Goal: Task Accomplishment & Management: Manage account settings

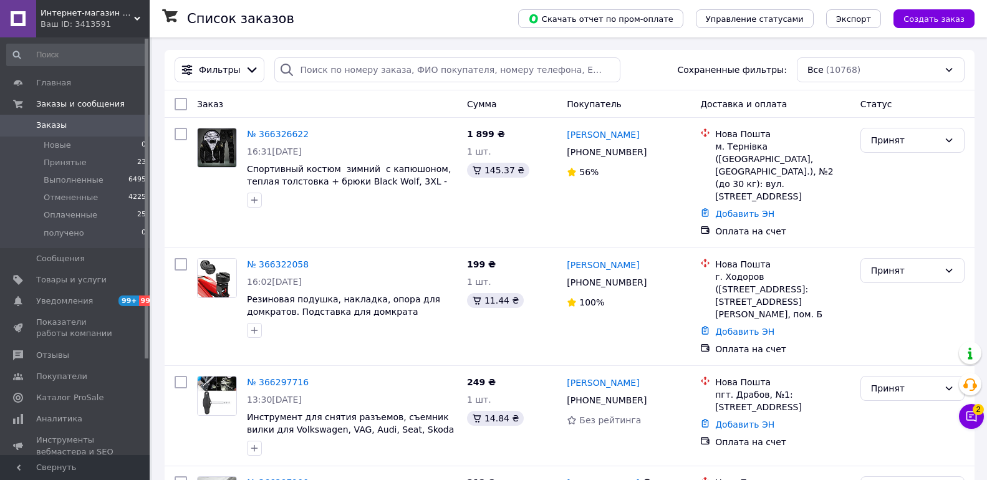
click at [93, 122] on span "Заказы" at bounding box center [75, 125] width 79 height 11
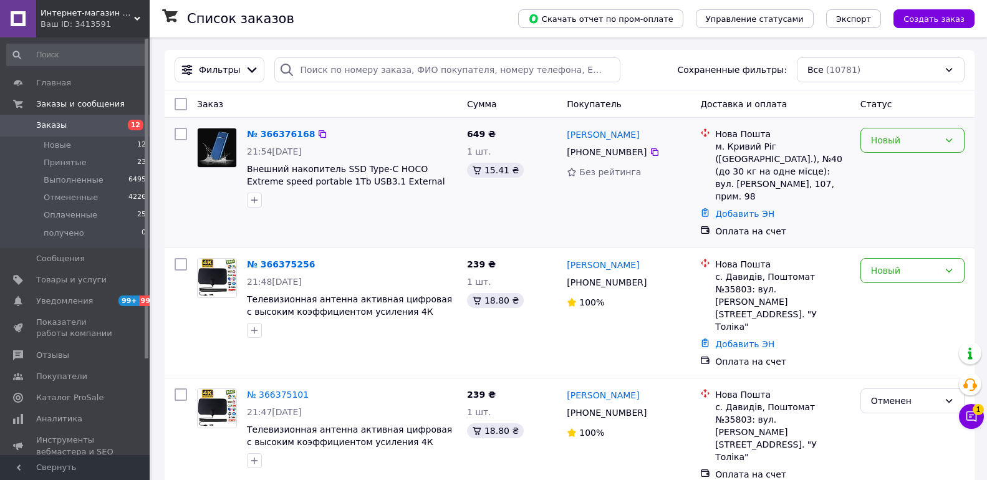
click at [934, 142] on div "Новый" at bounding box center [905, 140] width 68 height 14
click at [903, 160] on li "Принят" at bounding box center [912, 168] width 103 height 22
click at [893, 264] on div "Новый" at bounding box center [905, 271] width 68 height 14
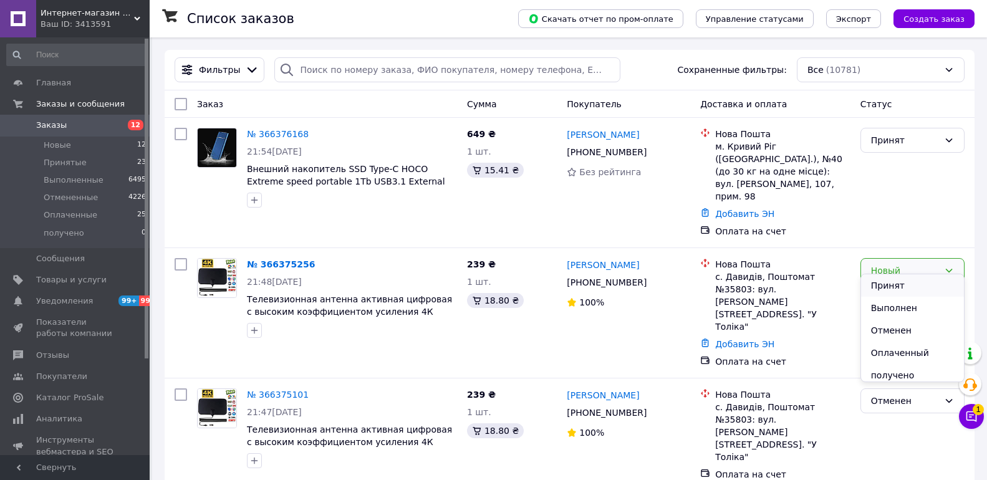
click at [890, 286] on li "Принят" at bounding box center [912, 285] width 103 height 22
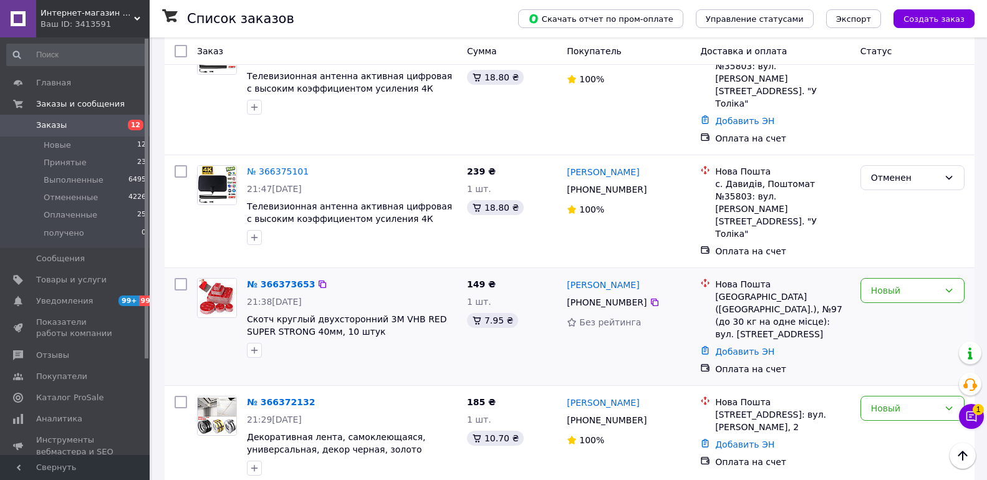
scroll to position [250, 0]
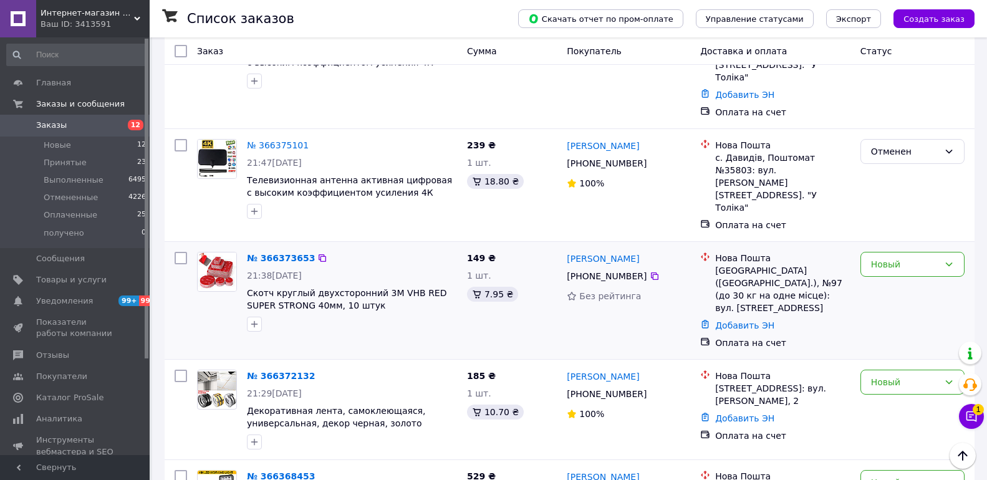
click at [898, 247] on div "Новый" at bounding box center [913, 300] width 114 height 107
click at [896, 252] on div "Новый" at bounding box center [913, 264] width 104 height 25
click at [896, 237] on li "Принят" at bounding box center [912, 237] width 103 height 22
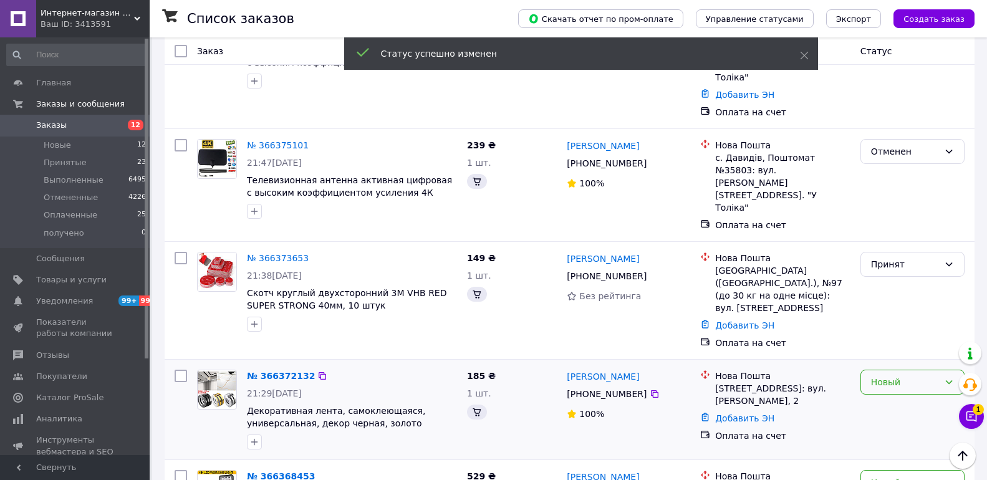
click at [890, 376] on div "Новый" at bounding box center [905, 383] width 68 height 14
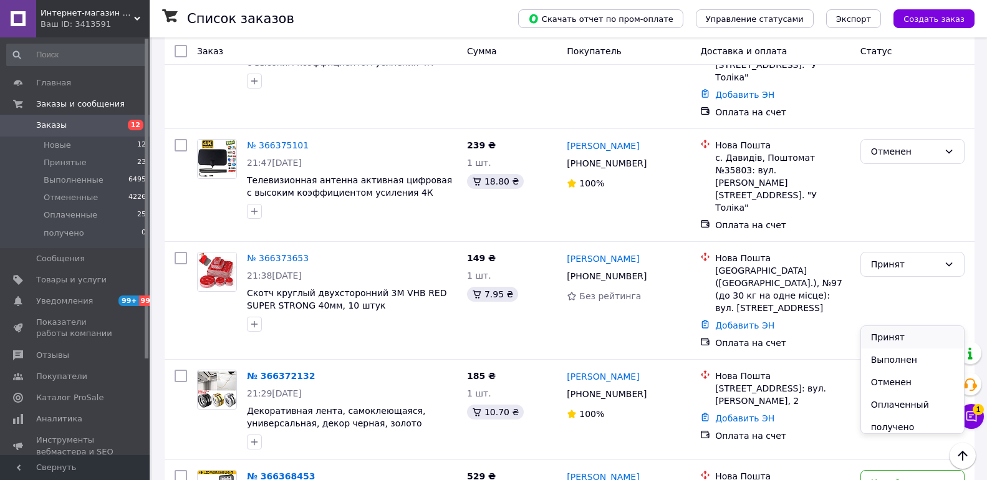
click at [898, 339] on li "Принят" at bounding box center [912, 337] width 103 height 22
click at [890, 476] on div "Новый" at bounding box center [905, 483] width 68 height 14
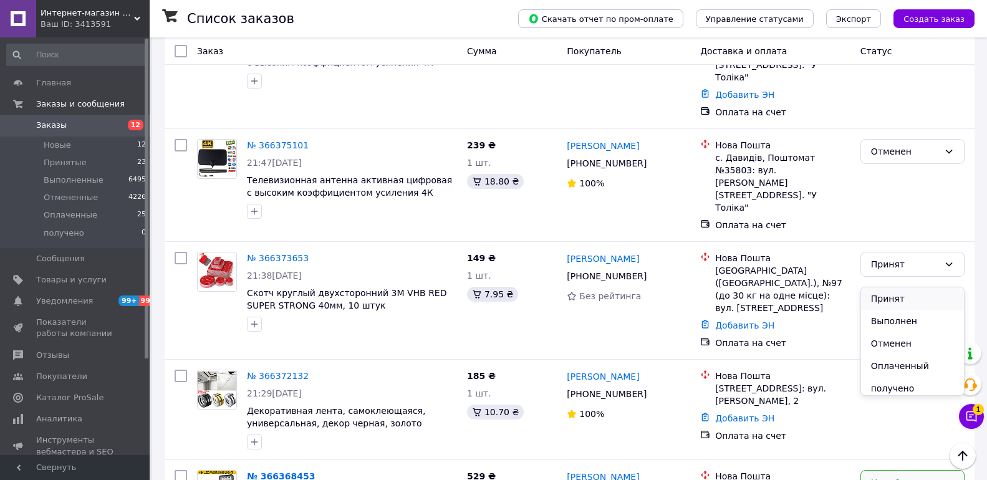
click at [886, 301] on li "Принят" at bounding box center [912, 299] width 103 height 22
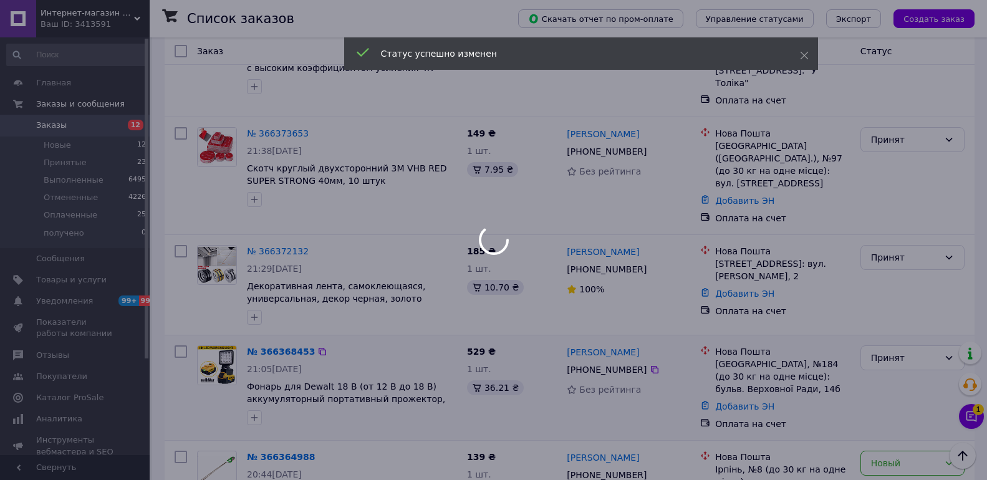
scroll to position [437, 0]
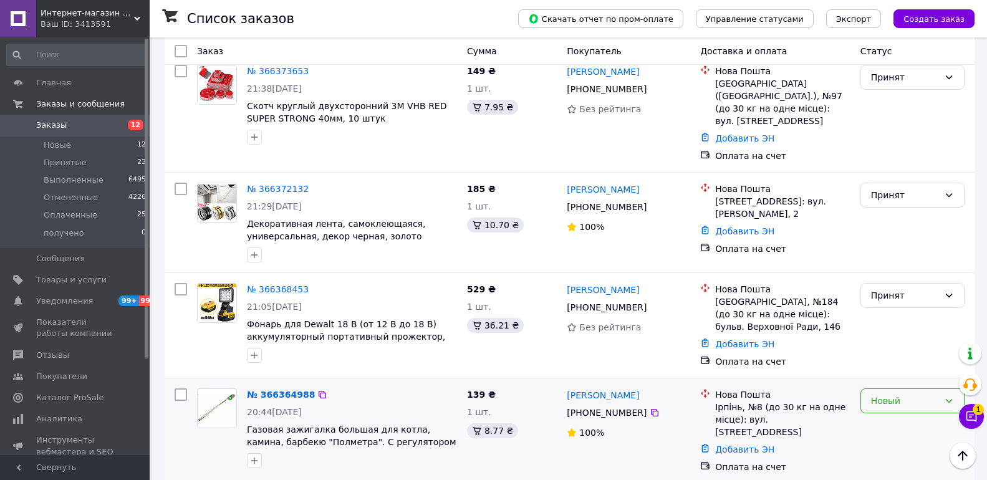
click at [896, 394] on div "Новый" at bounding box center [905, 401] width 68 height 14
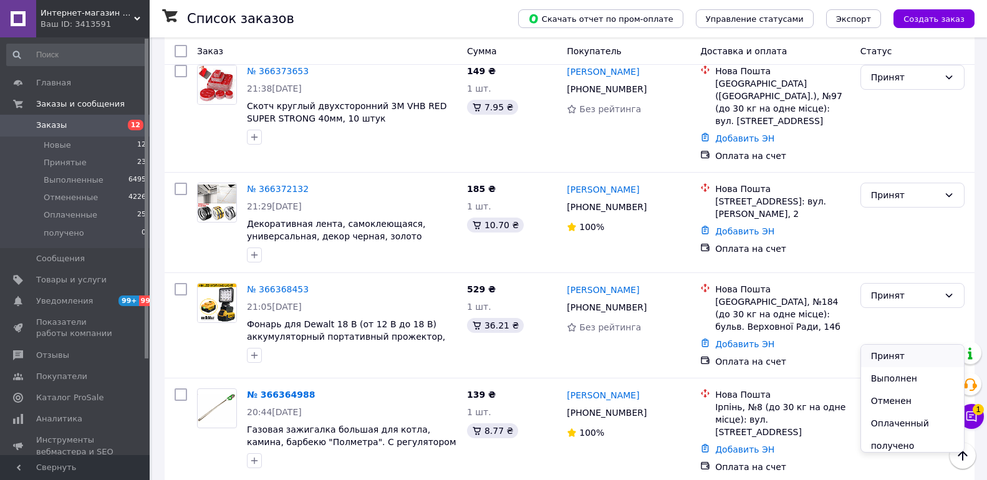
click at [890, 354] on li "Принят" at bounding box center [912, 356] width 103 height 22
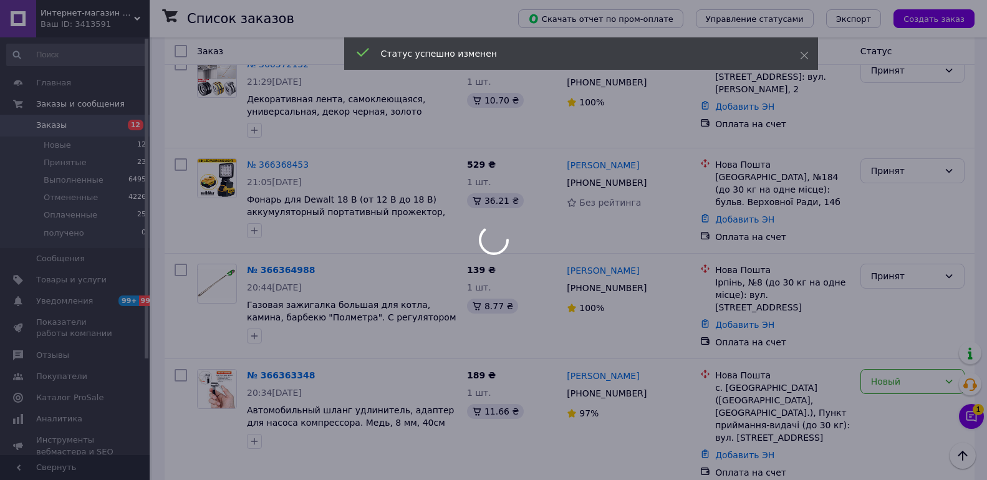
scroll to position [624, 0]
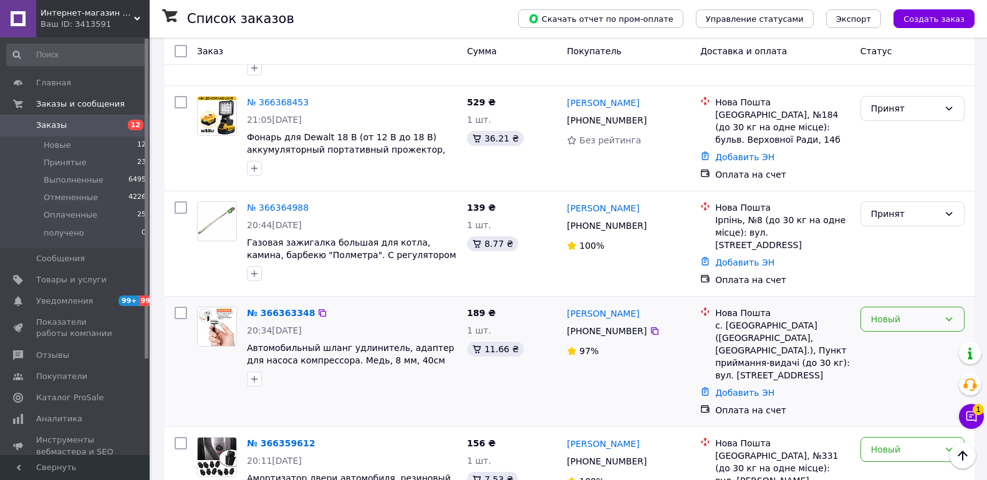
click at [899, 313] on div "Новый" at bounding box center [905, 320] width 68 height 14
click at [896, 273] on li "Принят" at bounding box center [912, 269] width 103 height 22
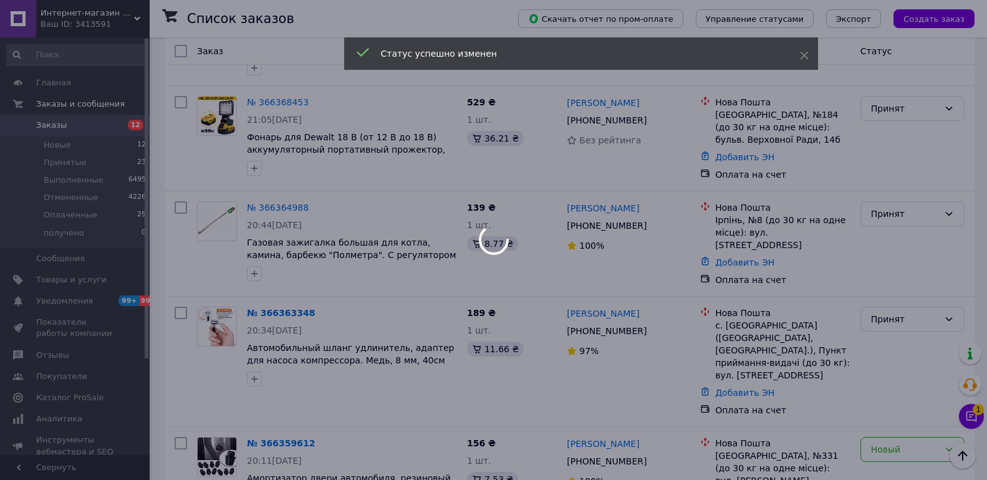
scroll to position [686, 0]
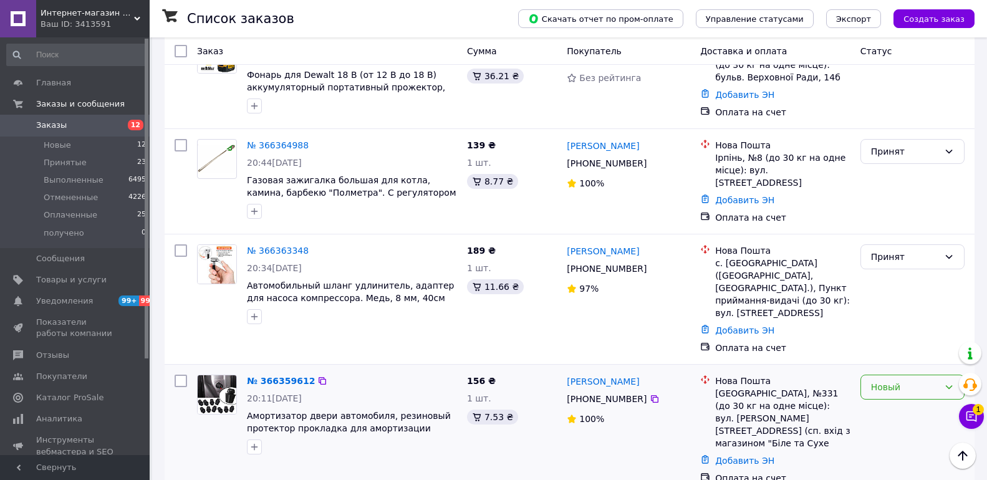
click at [890, 381] on div "Новый" at bounding box center [905, 388] width 68 height 14
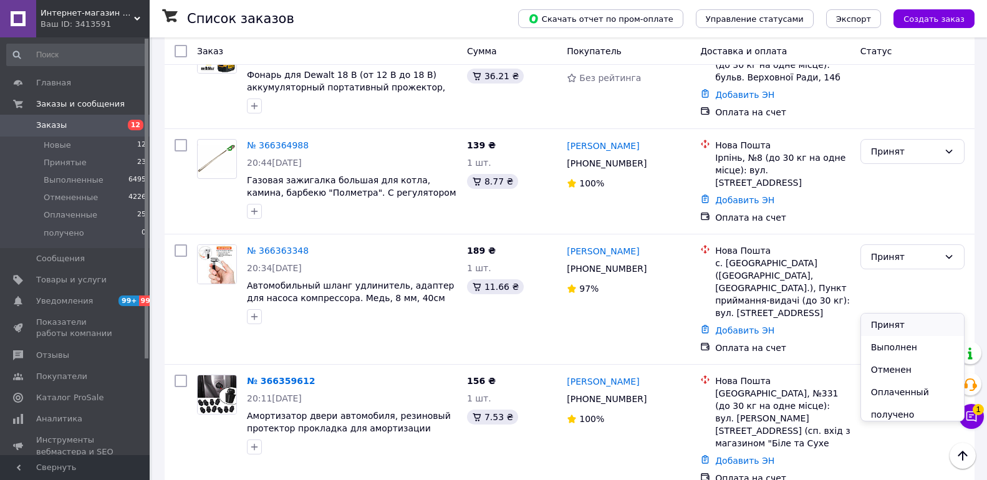
click at [891, 324] on li "Принят" at bounding box center [912, 325] width 103 height 22
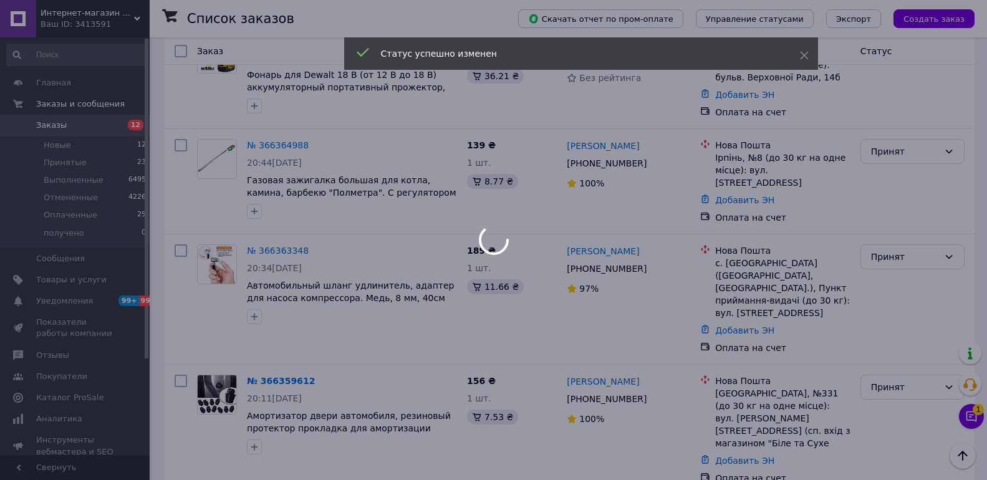
scroll to position [811, 0]
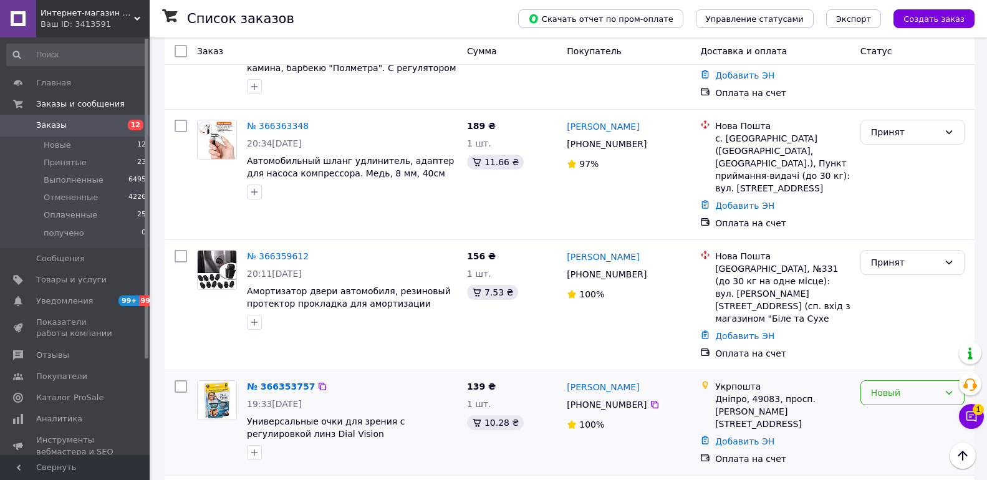
click at [893, 381] on div "Новый" at bounding box center [913, 393] width 104 height 25
click at [891, 302] on li "Принят" at bounding box center [912, 305] width 103 height 22
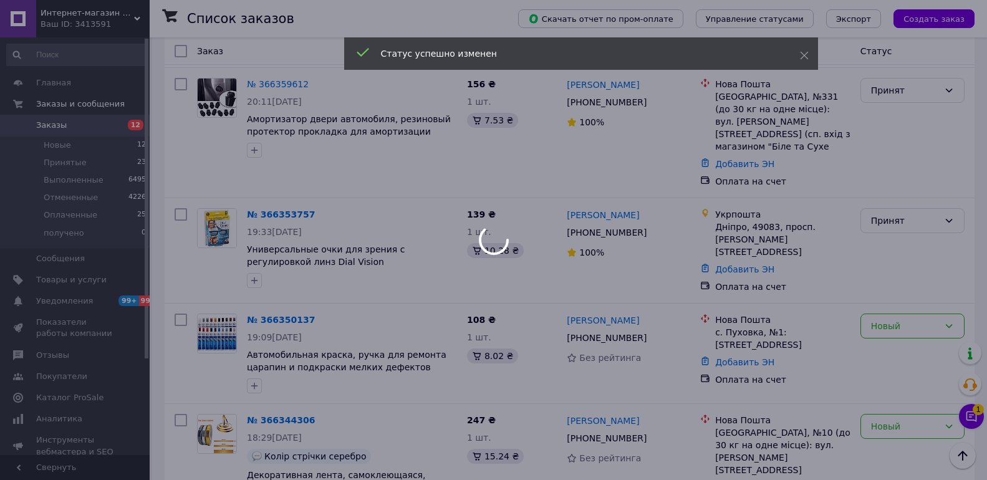
scroll to position [998, 0]
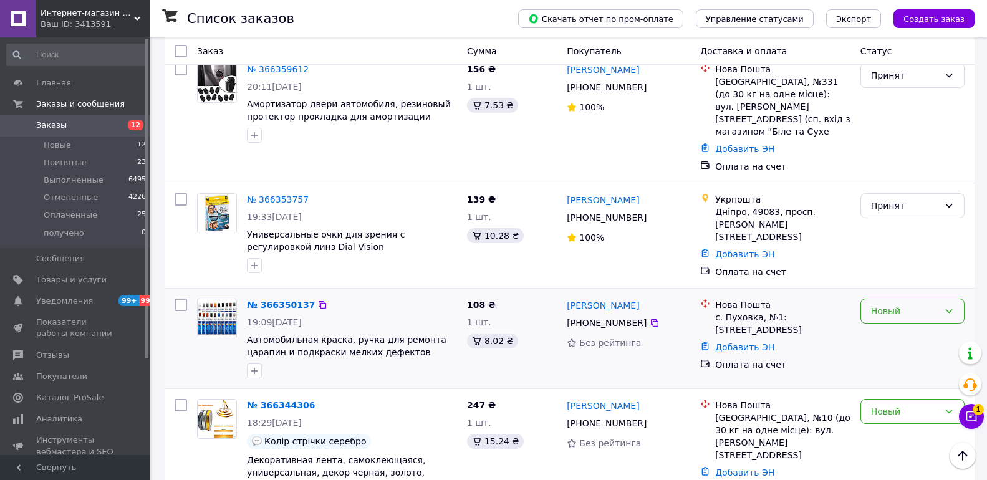
click at [911, 304] on div "Новый" at bounding box center [905, 311] width 68 height 14
click at [902, 220] on li "Принят" at bounding box center [912, 219] width 103 height 22
click at [894, 399] on div "Новый" at bounding box center [913, 411] width 104 height 25
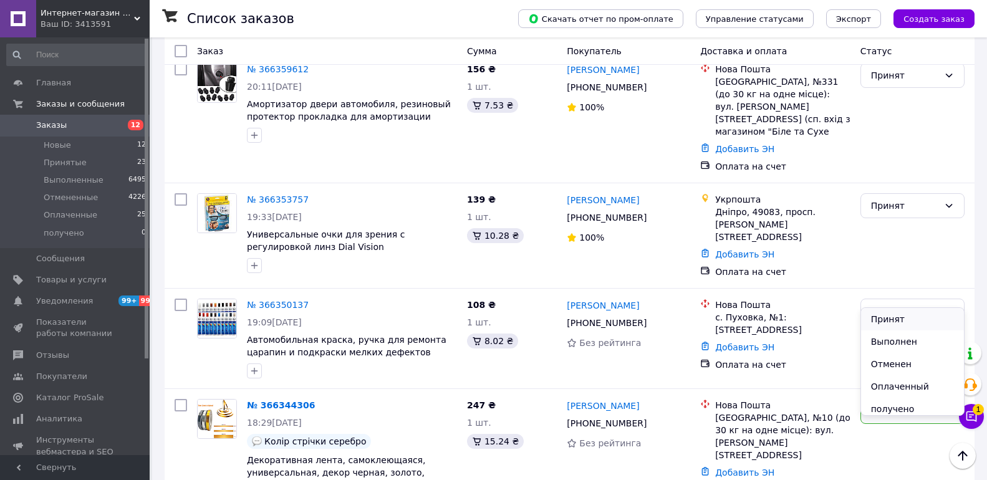
click at [904, 318] on li "Принят" at bounding box center [912, 319] width 103 height 22
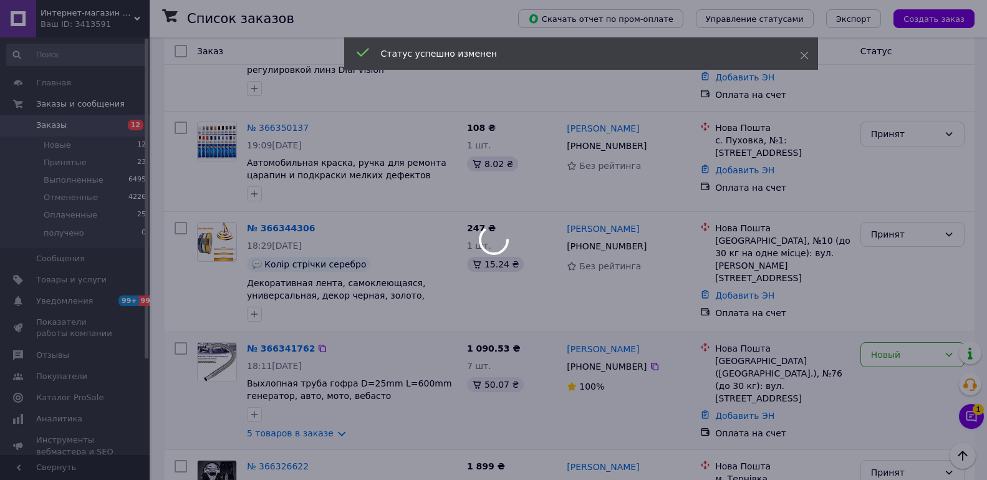
scroll to position [1185, 0]
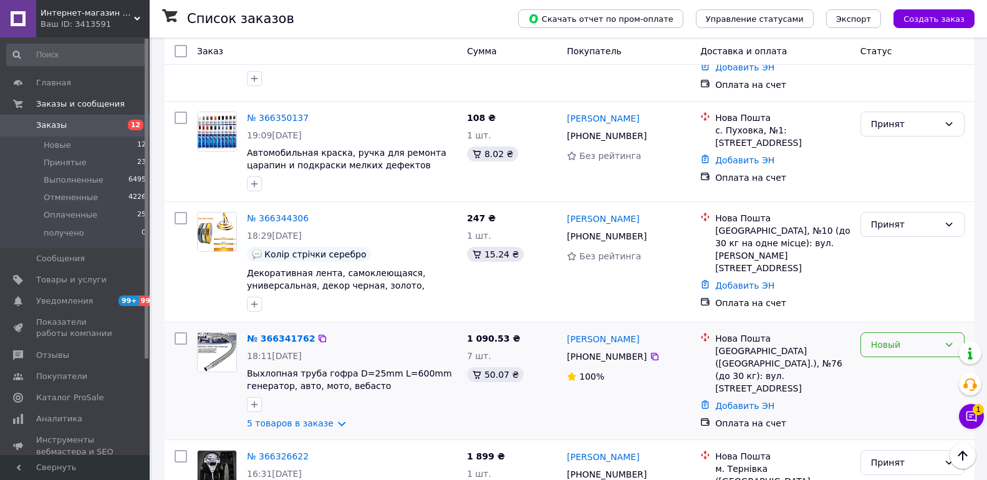
click at [897, 338] on div "Новый" at bounding box center [905, 345] width 68 height 14
click at [893, 251] on li "Принят" at bounding box center [912, 252] width 103 height 22
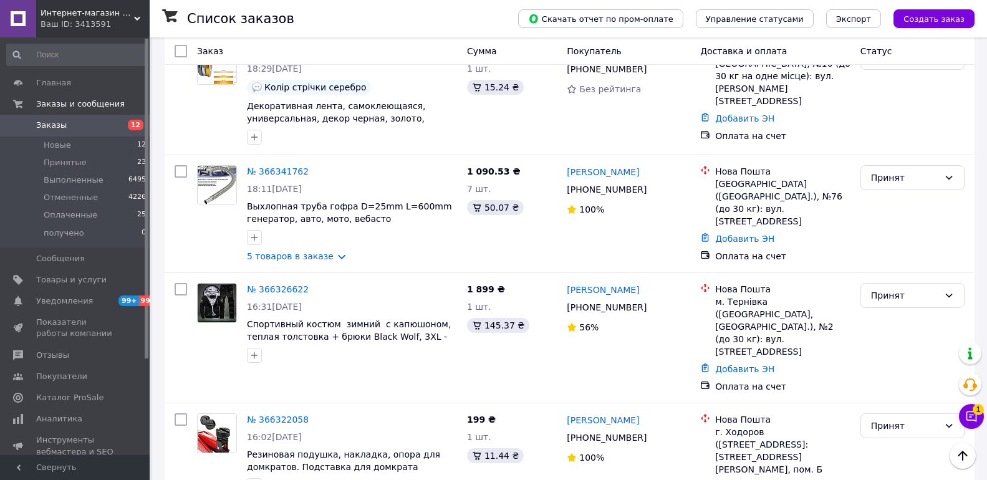
scroll to position [1372, 0]
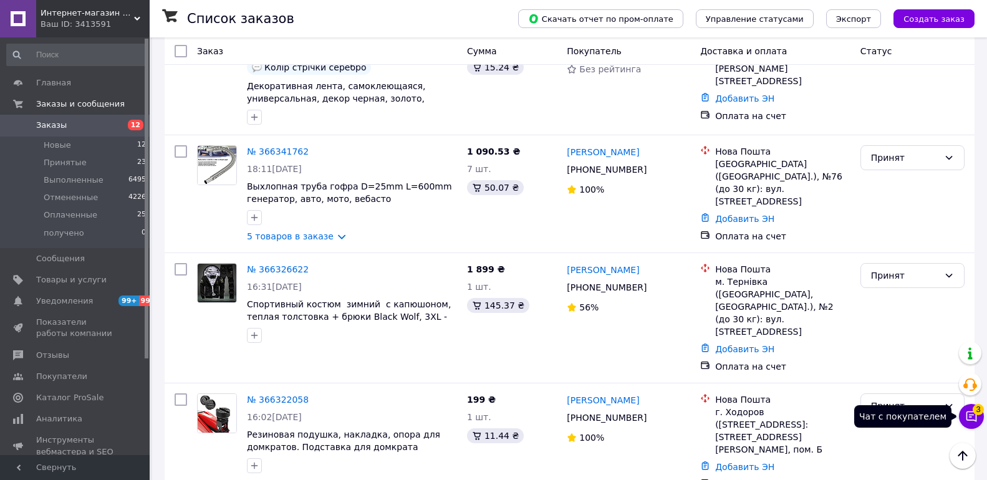
click at [977, 425] on button "Чат с покупателем 3" at bounding box center [971, 416] width 25 height 25
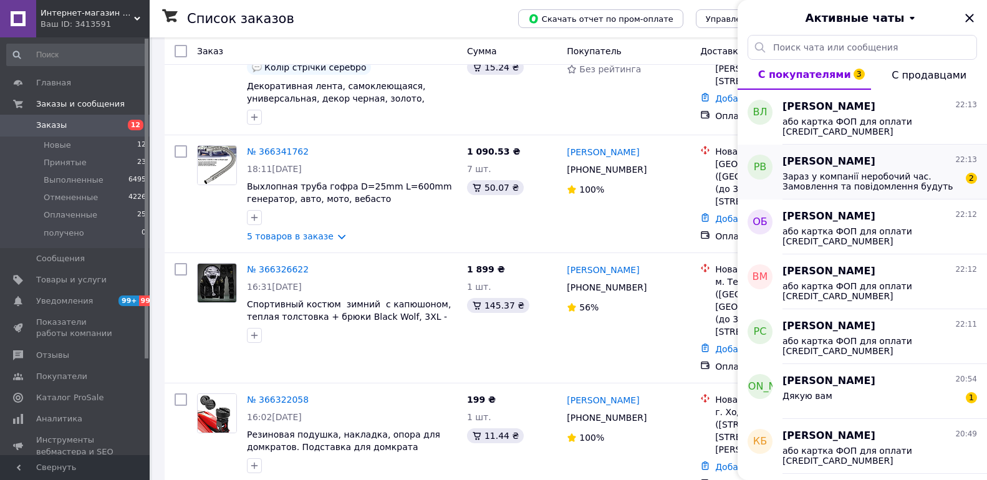
click at [886, 178] on span "Зараз у компанії неробочий час. Замовлення та повідомлення будуть оброблені з 1…" at bounding box center [871, 182] width 177 height 20
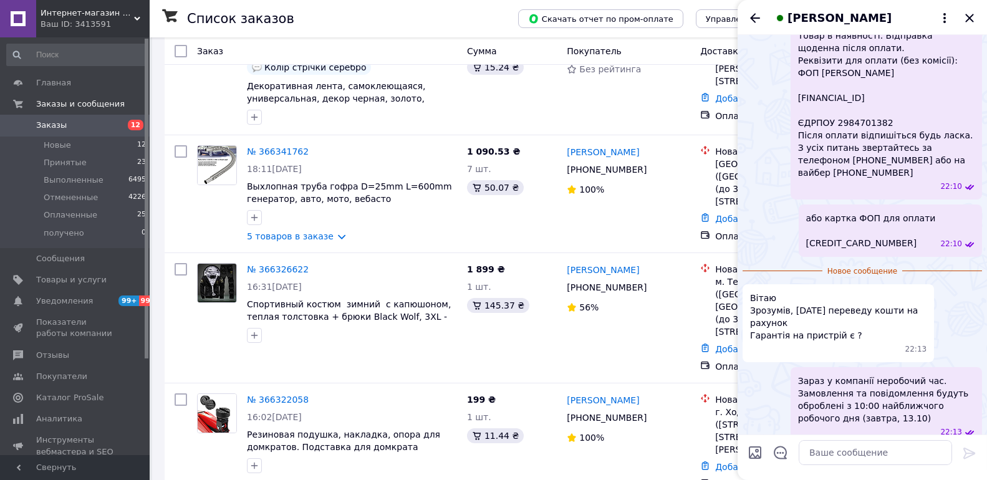
scroll to position [250, 0]
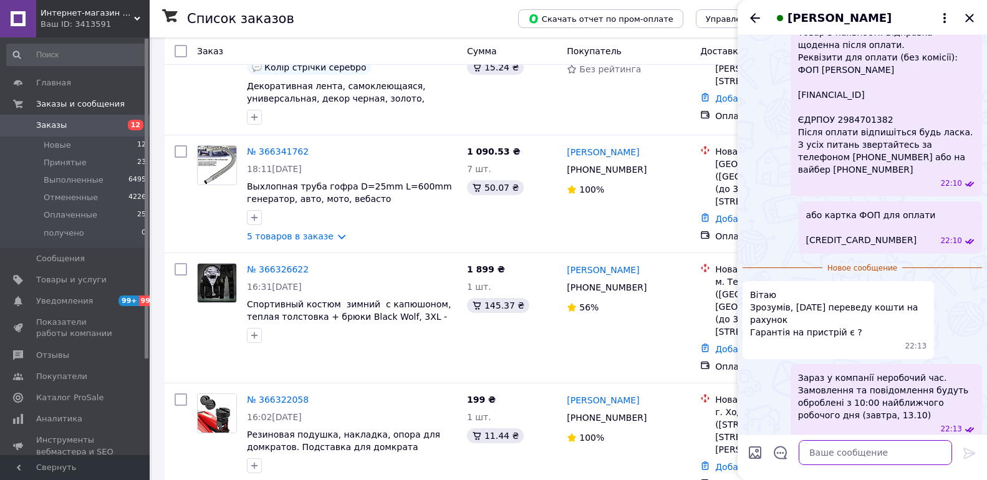
click at [885, 455] on textarea at bounding box center [875, 452] width 153 height 25
type textarea "З"
type textarea "Згідно законодавства - 14 дн без втручання в пристрій )"
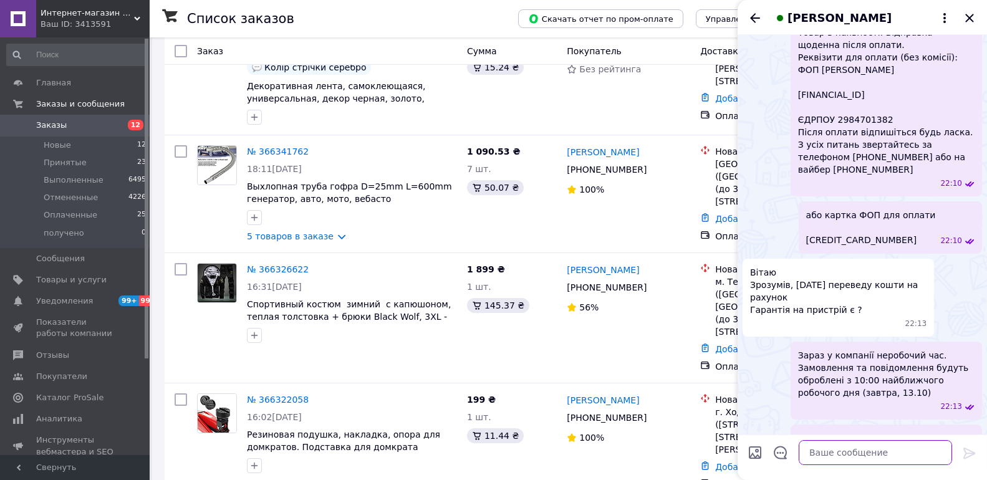
scroll to position [286, 0]
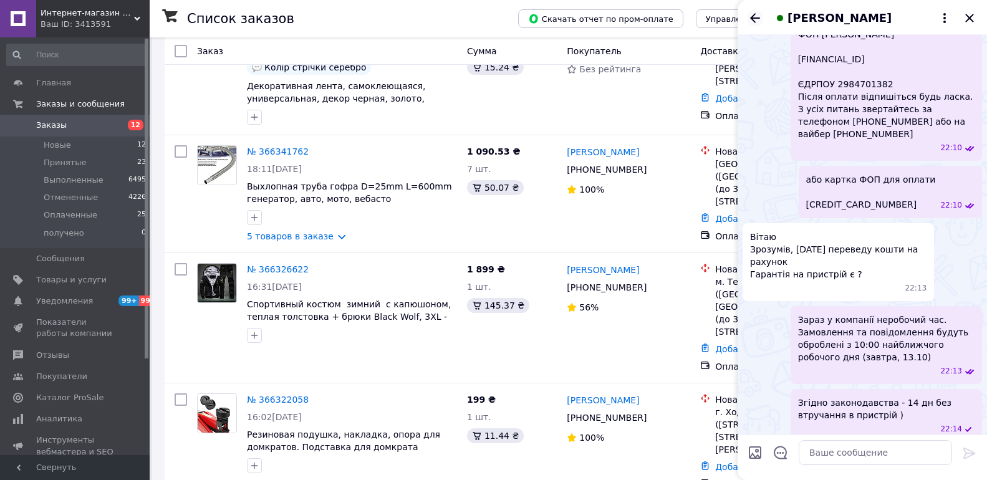
click at [757, 25] on icon "Назад" at bounding box center [755, 18] width 15 height 15
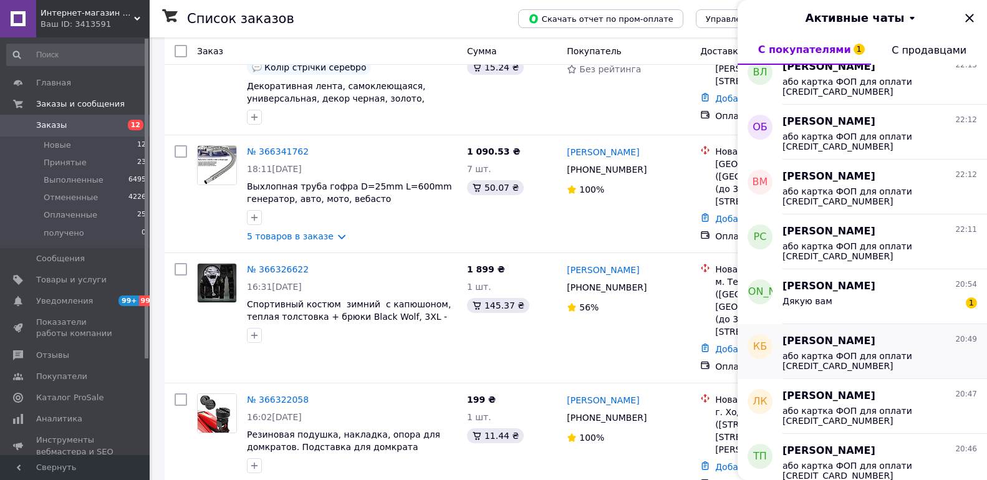
scroll to position [187, 0]
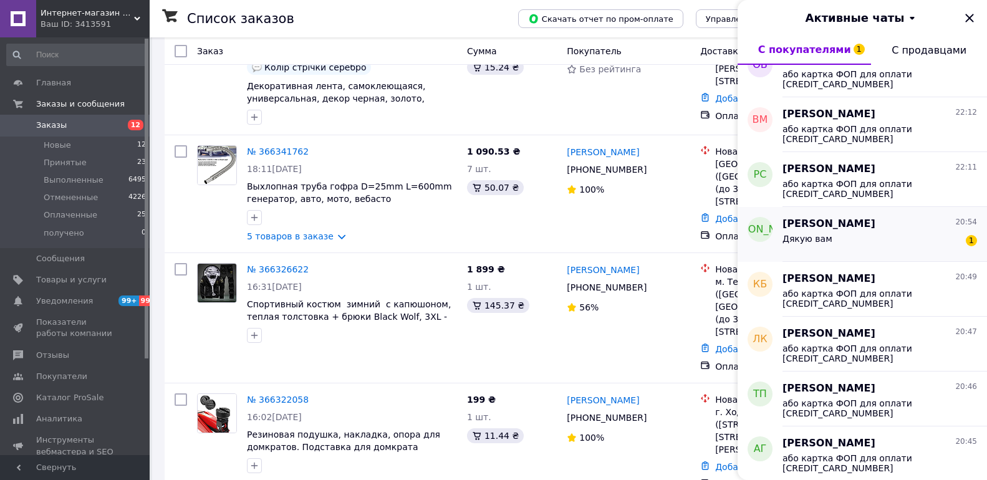
click at [870, 242] on div "Дякую вам 1" at bounding box center [880, 241] width 195 height 20
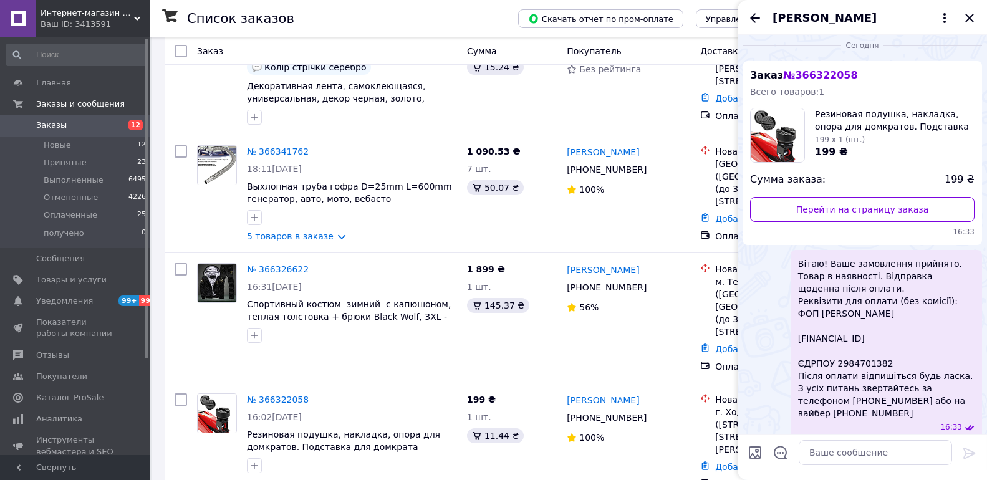
scroll to position [0, 0]
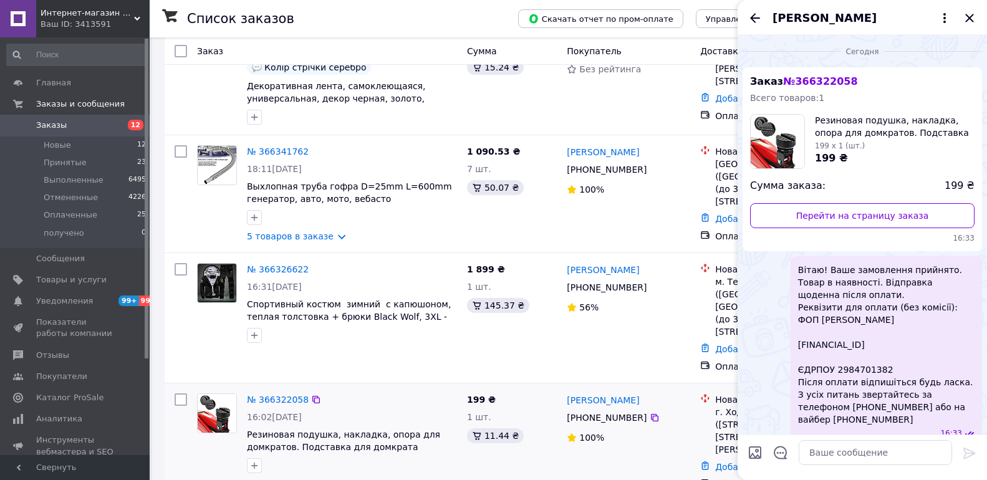
drag, startPoint x: 70, startPoint y: 130, endPoint x: 343, endPoint y: 240, distance: 294.1
click at [70, 130] on span "Заказы" at bounding box center [75, 125] width 79 height 11
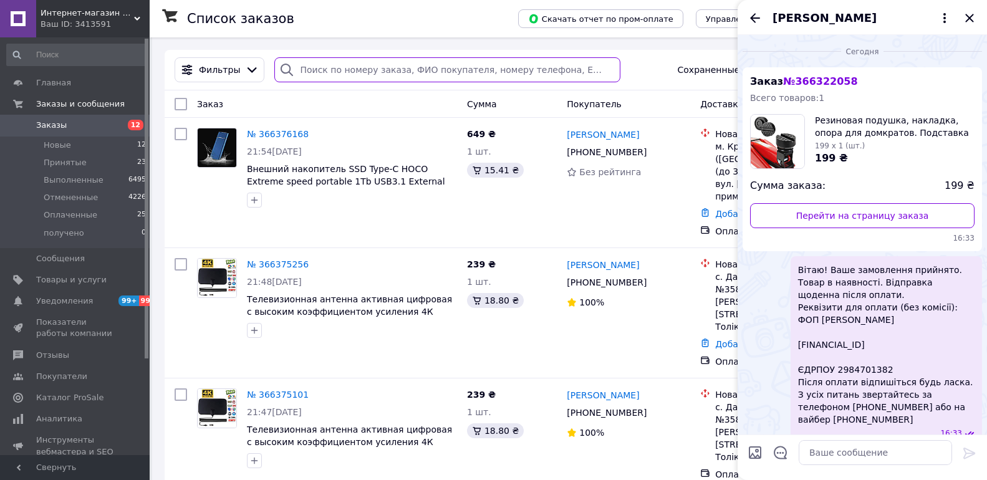
click at [389, 59] on input "search" at bounding box center [447, 69] width 346 height 25
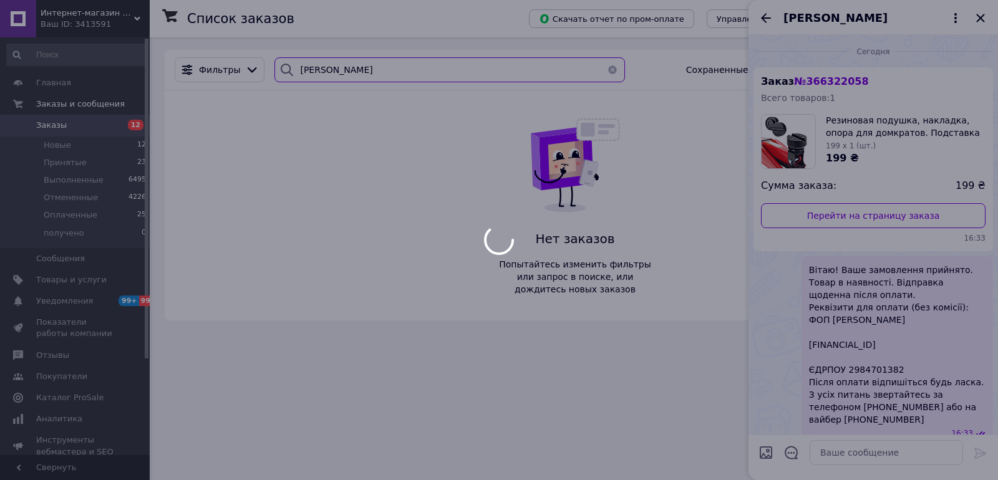
type input "дубовик"
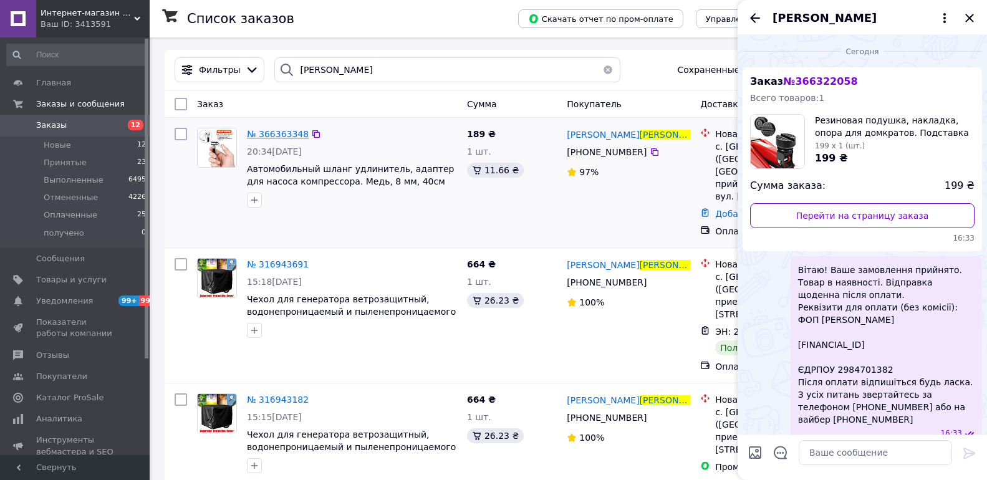
click at [284, 129] on span "№ 366363348" at bounding box center [278, 134] width 62 height 10
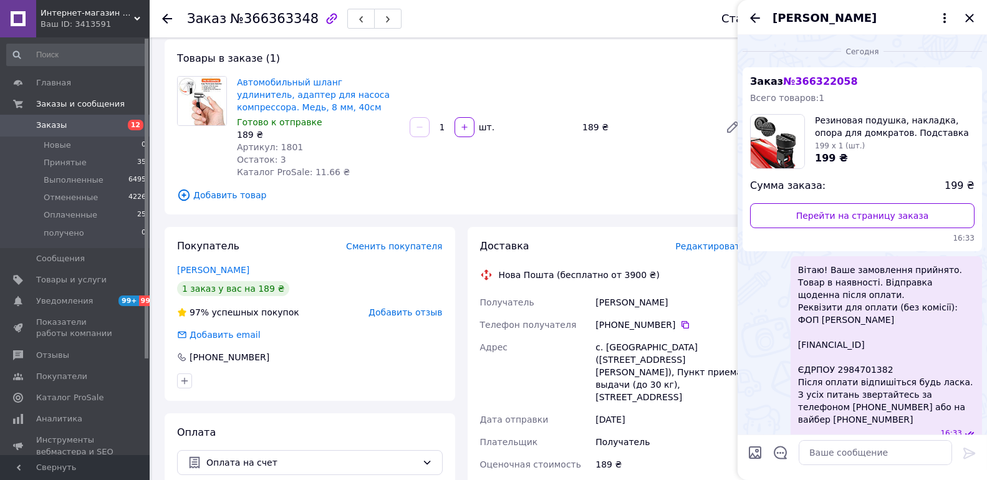
scroll to position [62, 0]
click at [749, 20] on icon "Назад" at bounding box center [755, 18] width 15 height 15
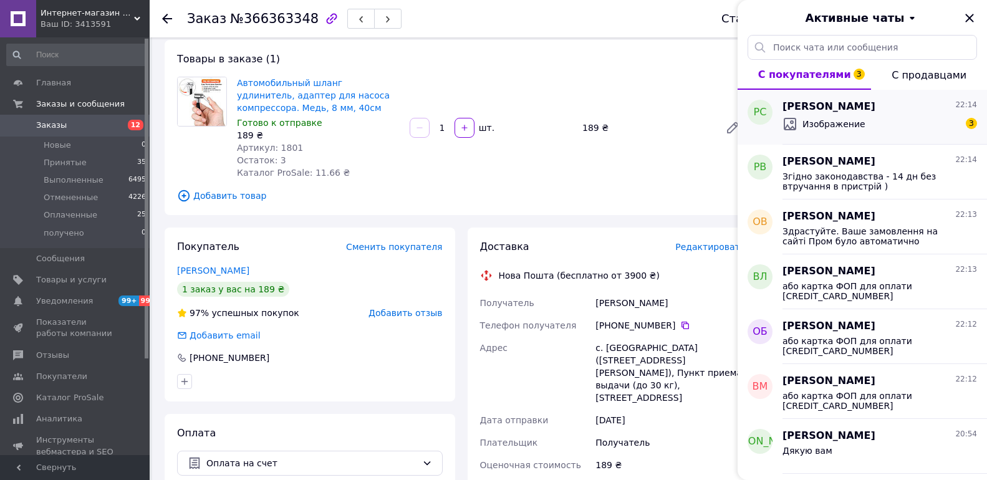
click at [848, 114] on div "Изображение 3" at bounding box center [880, 124] width 195 height 20
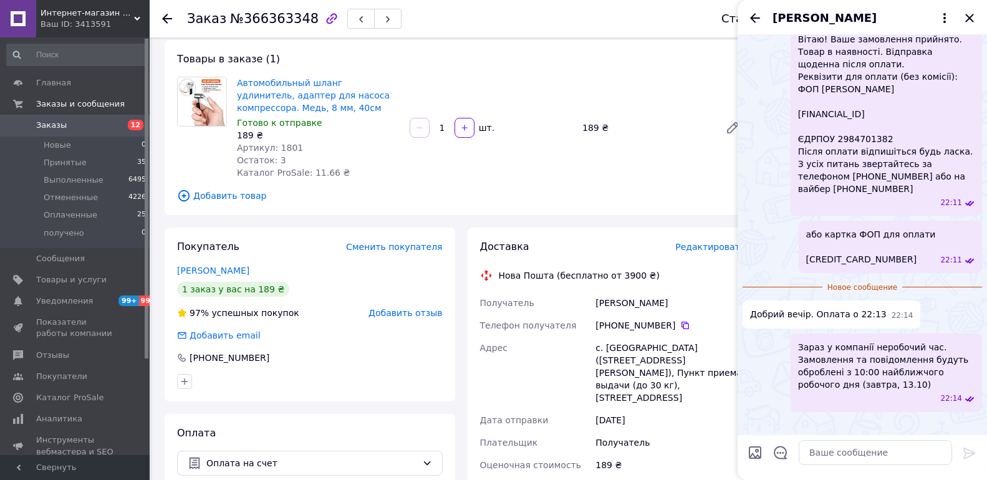
scroll to position [392, 0]
click at [855, 455] on textarea at bounding box center [875, 452] width 153 height 25
type textarea "Добре"
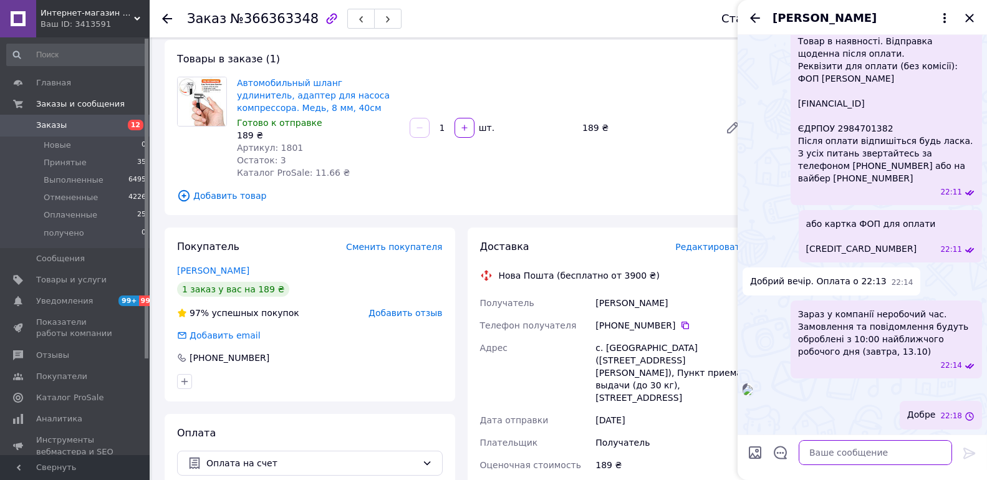
scroll to position [403, 0]
type textarea "Завтра відправимо"
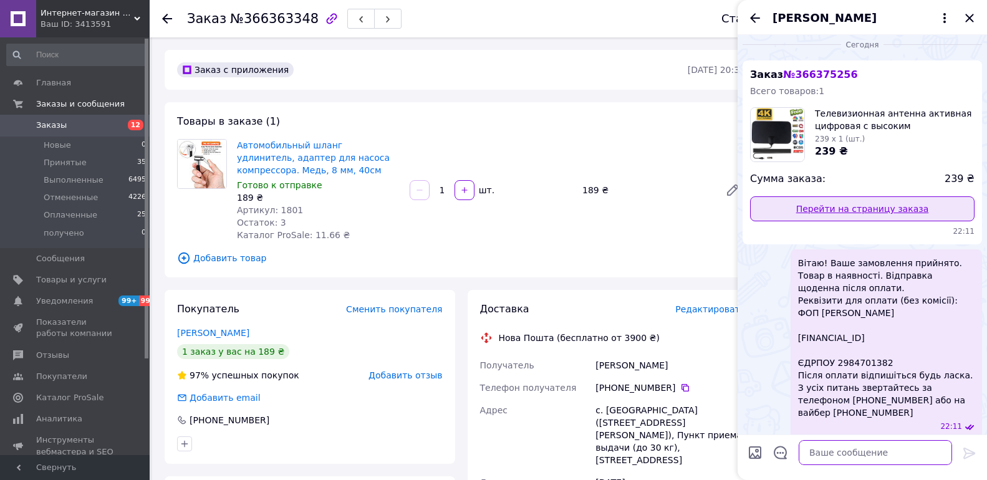
scroll to position [0, 0]
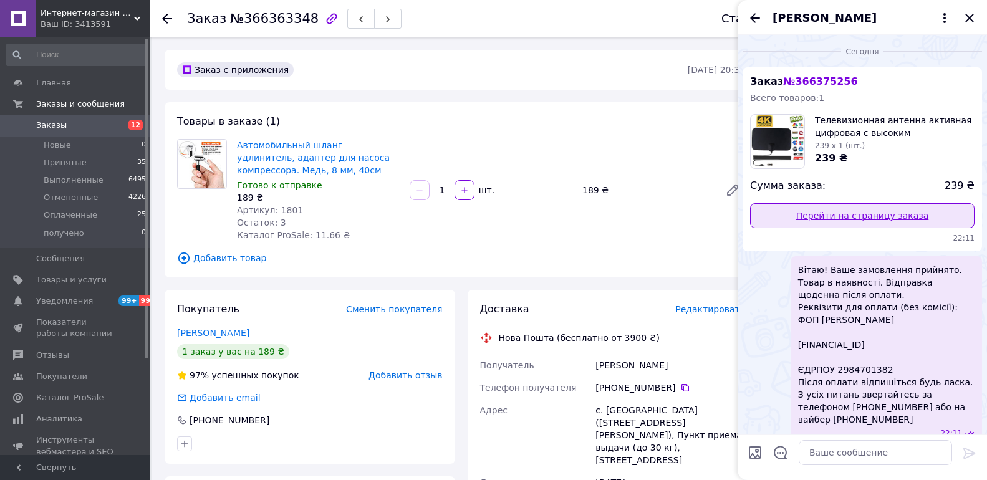
click at [828, 215] on link "Перейти на страницу заказа" at bounding box center [862, 215] width 225 height 25
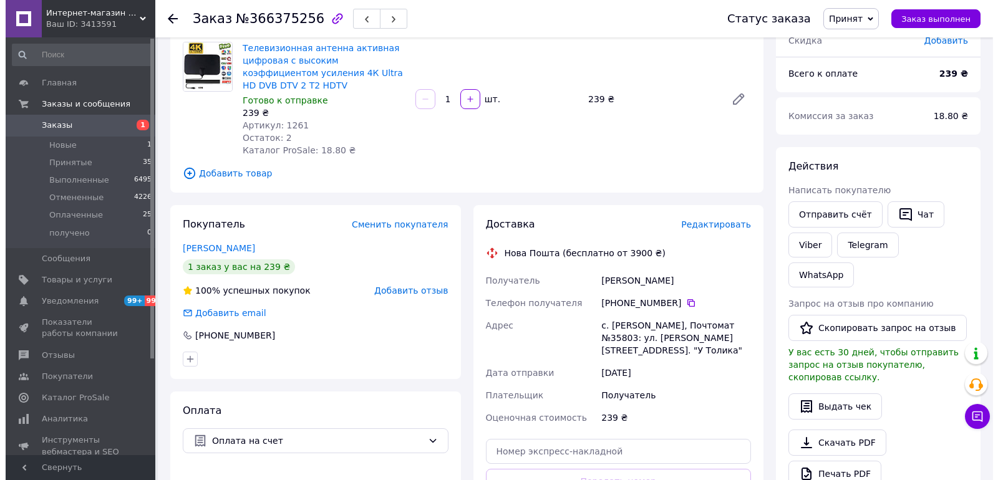
scroll to position [125, 0]
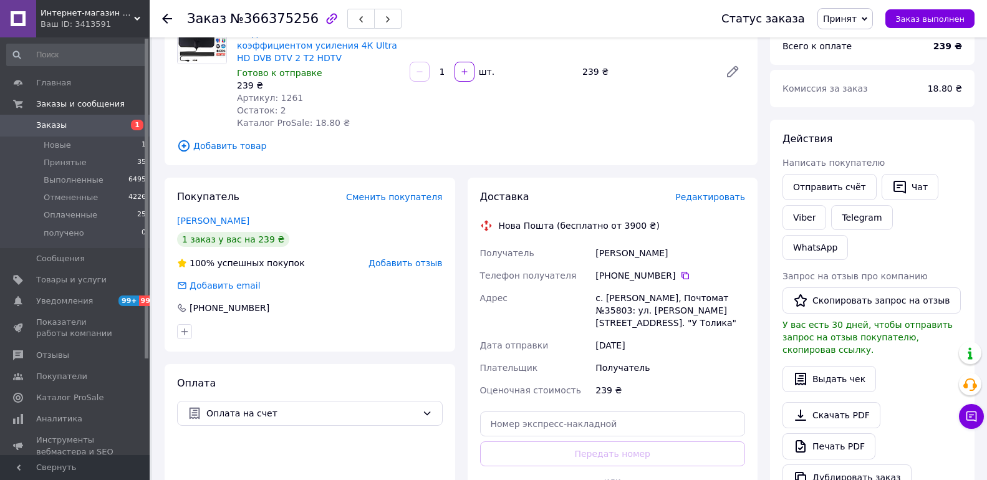
click at [717, 202] on span "Редактировать" at bounding box center [711, 197] width 70 height 10
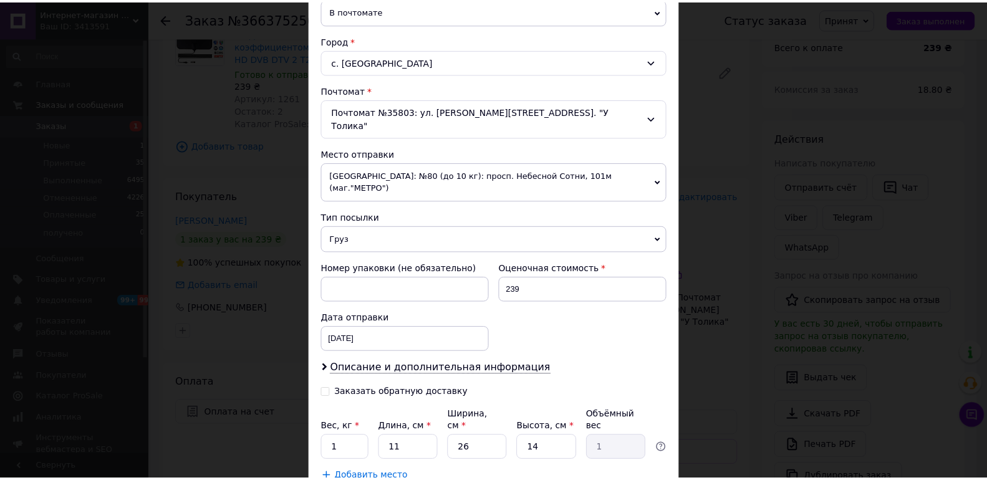
scroll to position [371, 0]
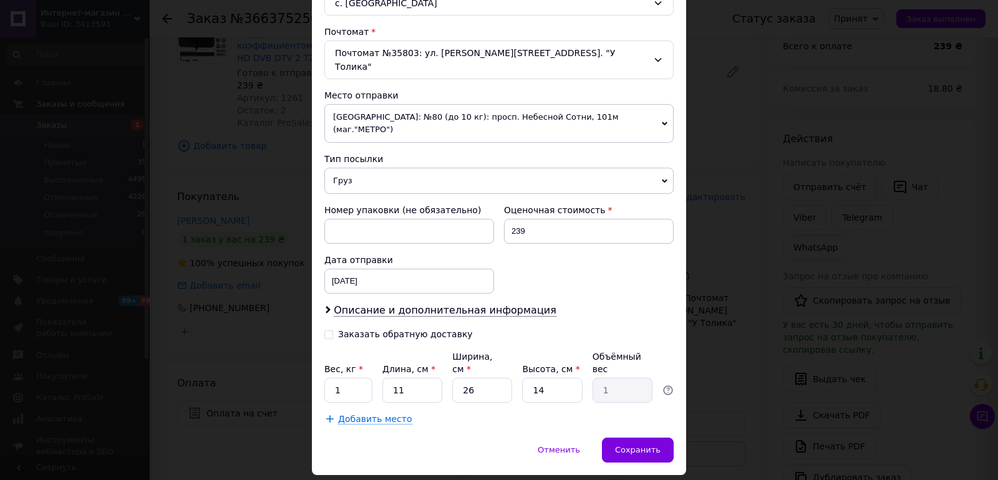
click at [373, 351] on div "Вес, кг * 1 Длина, см * 11 Ширина, см * 26 Высота, см * 14 Объёмный вес 1" at bounding box center [498, 377] width 349 height 52
click at [361, 378] on input "1" at bounding box center [348, 390] width 48 height 25
type input "0.190"
click at [474, 378] on input "26" at bounding box center [482, 390] width 60 height 25
type input "6"
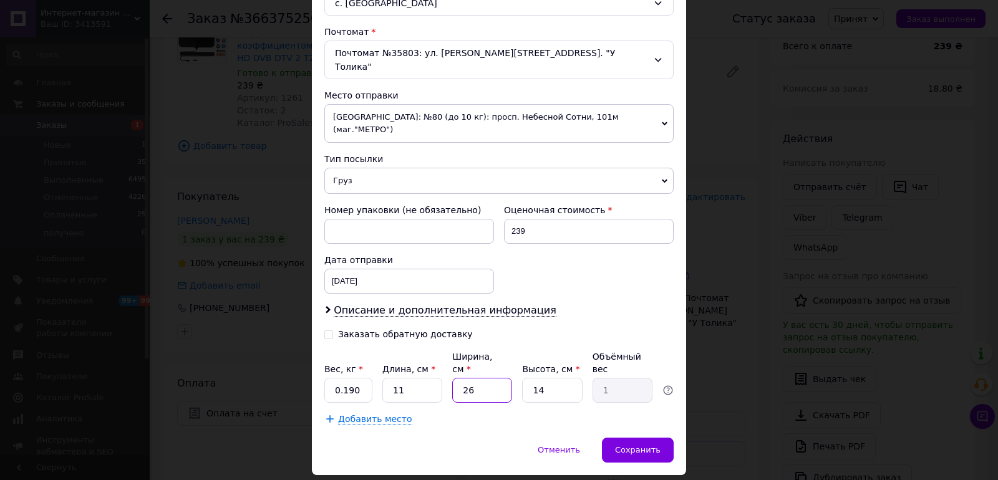
type input "0.23"
type input "6"
click at [646, 445] on span "Сохранить" at bounding box center [638, 449] width 46 height 9
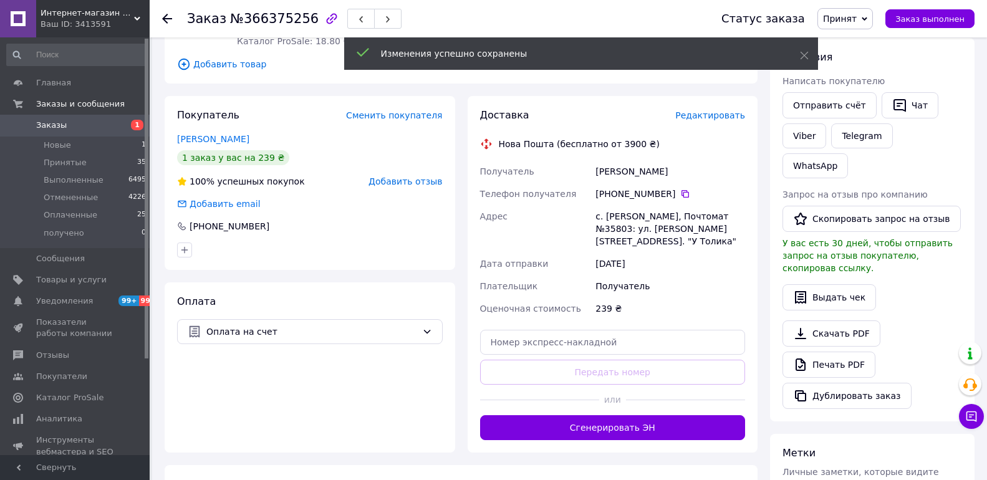
scroll to position [374, 0]
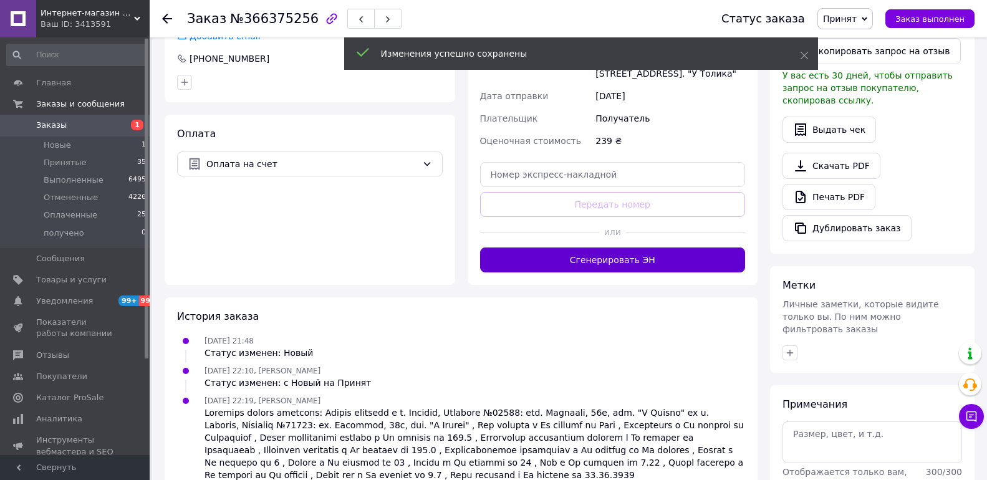
click at [603, 251] on button "Сгенерировать ЭН" at bounding box center [613, 260] width 266 height 25
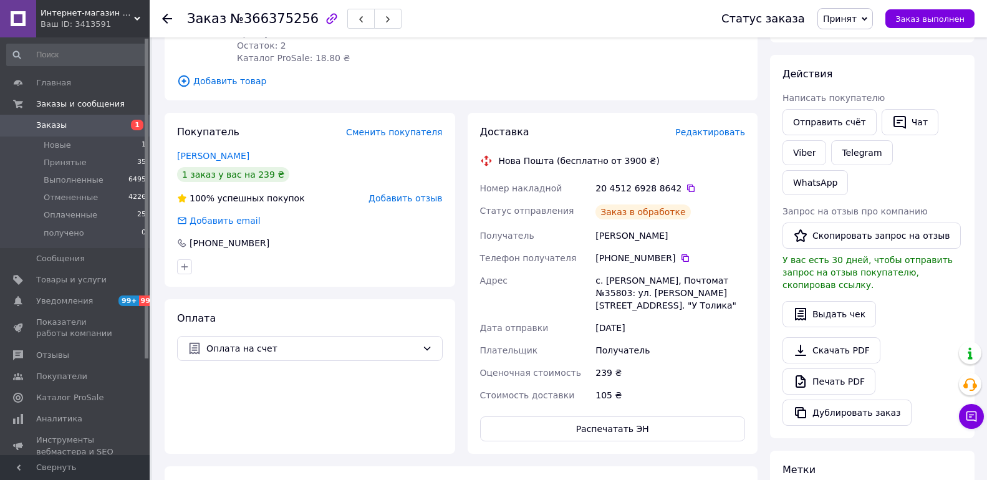
scroll to position [187, 0]
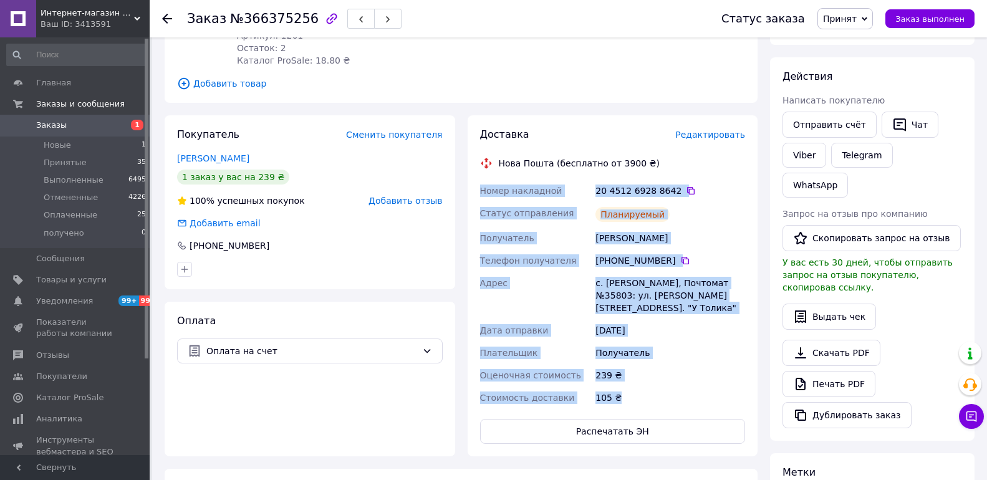
drag, startPoint x: 476, startPoint y: 186, endPoint x: 659, endPoint y: 379, distance: 266.1
click at [659, 379] on div "Доставка Редактировать Нова Пошта (бесплатно от 3900 ₴) Номер накладной 20 4512…" at bounding box center [613, 285] width 291 height 341
copy div "Номер накладной 20 4512 6928 8642   Статус отправления Планируемый Получатель С…"
click at [913, 125] on button "Чат" at bounding box center [910, 125] width 57 height 26
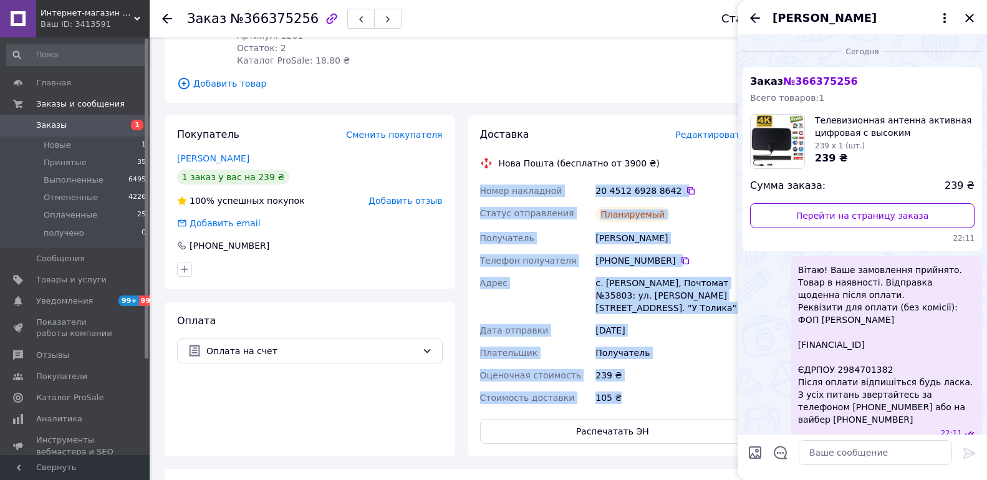
scroll to position [359, 0]
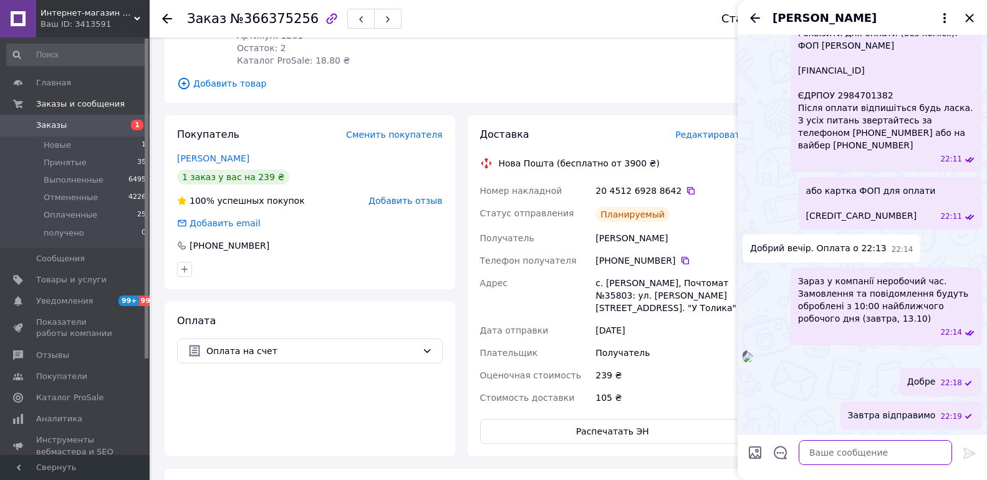
paste textarea "Номер накладной 20 4512 6928 8642 Статус отправления Планируемый Получатель Сер…"
type textarea "Номер накладной 20 4512 6928 8642 Статус отправления Планируемый Получатель Сер…"
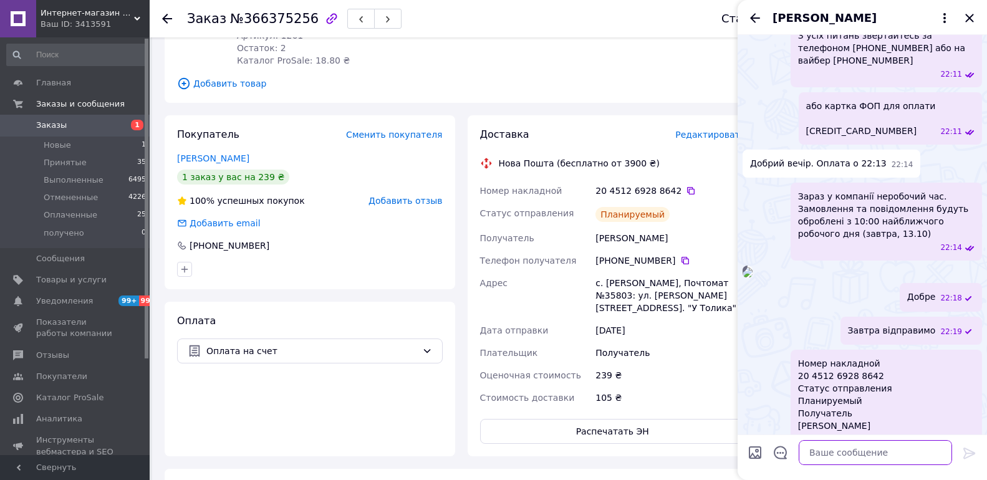
scroll to position [707, 0]
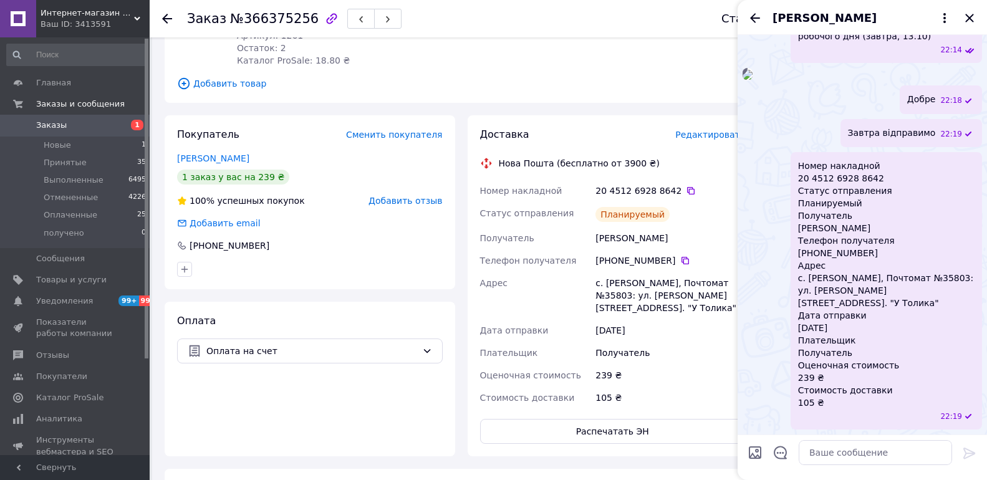
click at [47, 122] on span "Заказы" at bounding box center [51, 125] width 31 height 11
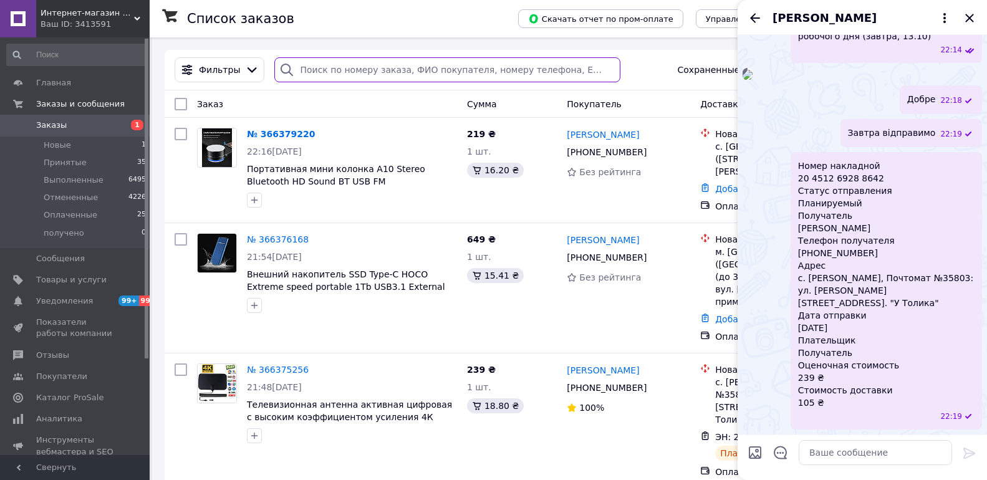
click at [410, 79] on input "search" at bounding box center [447, 69] width 346 height 25
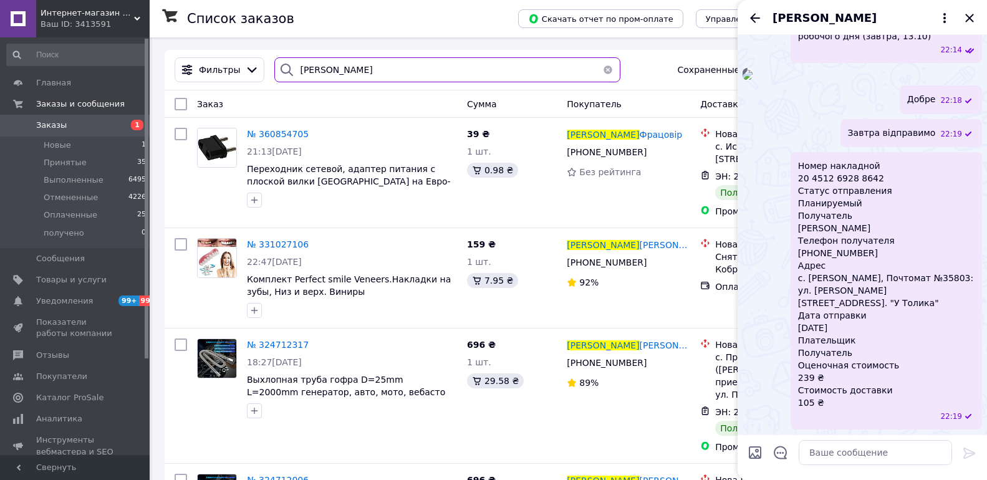
type input "назар"
click at [115, 131] on span "1" at bounding box center [132, 125] width 34 height 11
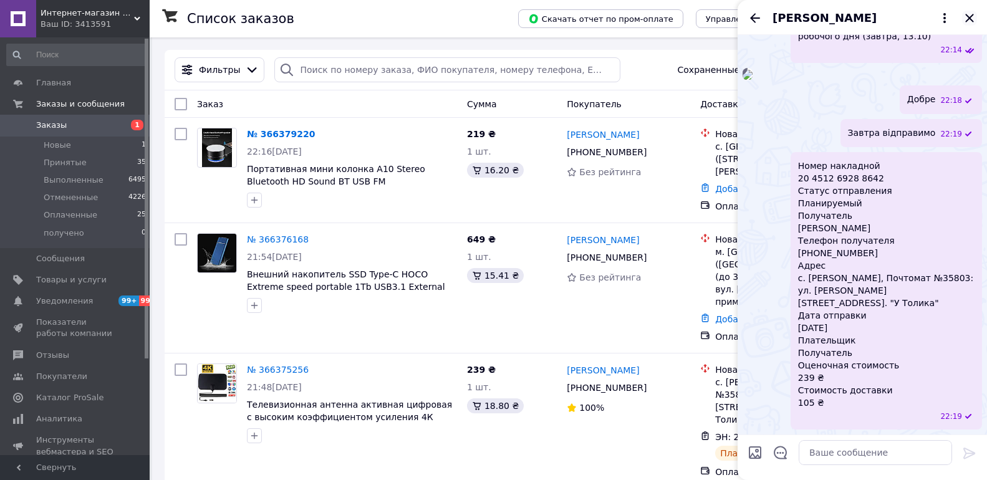
click at [968, 21] on icon "Закрыть" at bounding box center [970, 18] width 8 height 8
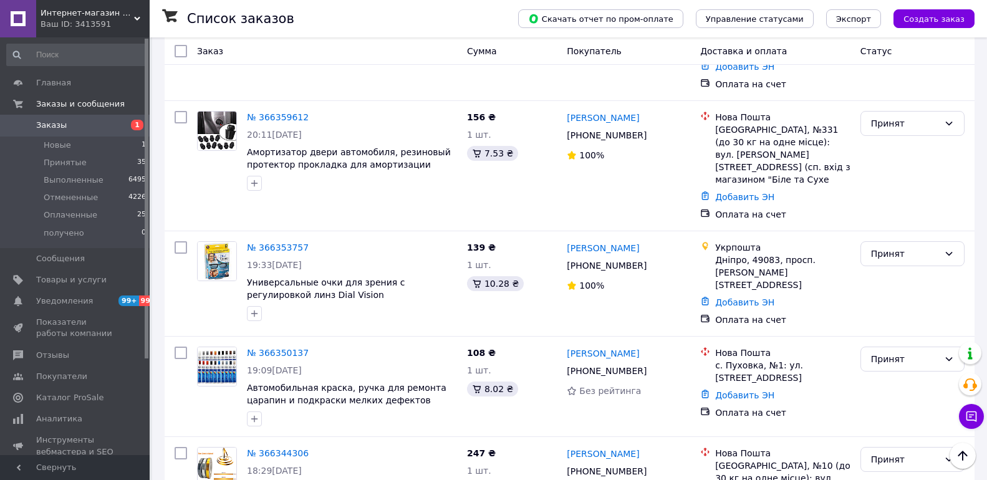
scroll to position [1123, 0]
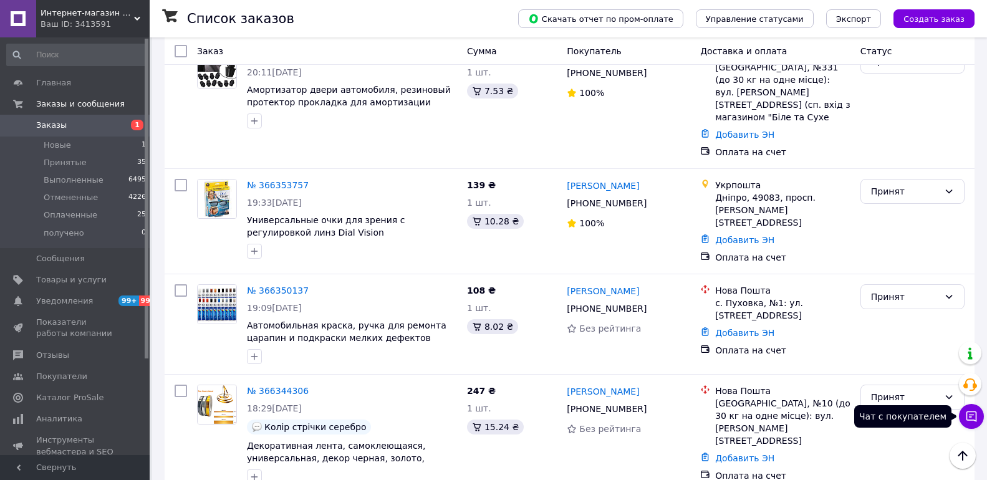
click at [981, 425] on button "Чат с покупателем" at bounding box center [971, 416] width 25 height 25
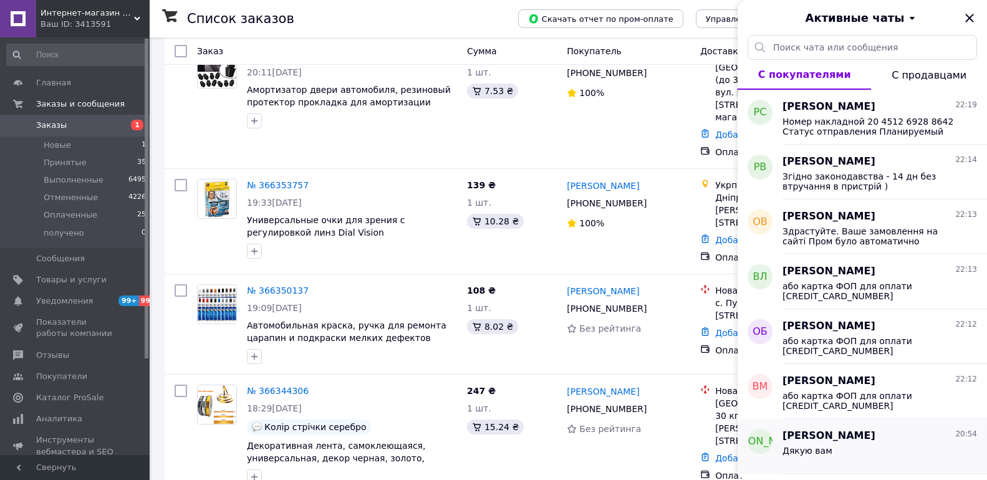
click at [863, 453] on div "Дякую вам" at bounding box center [880, 454] width 195 height 20
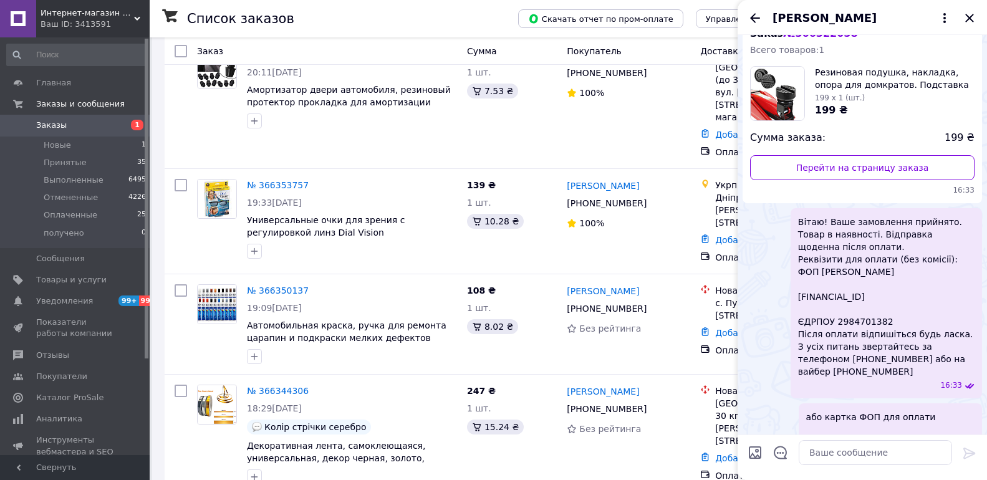
scroll to position [0, 0]
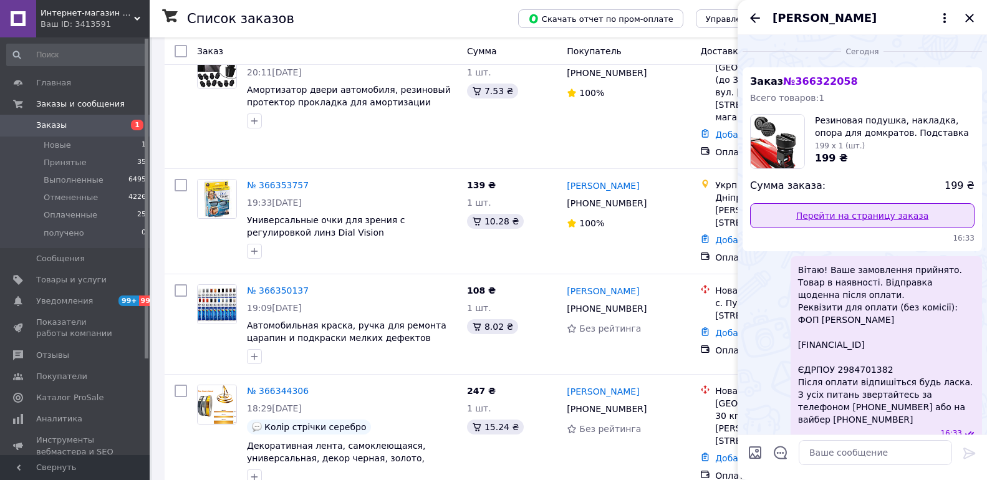
click at [896, 228] on link "Перейти на страницу заказа" at bounding box center [862, 215] width 225 height 25
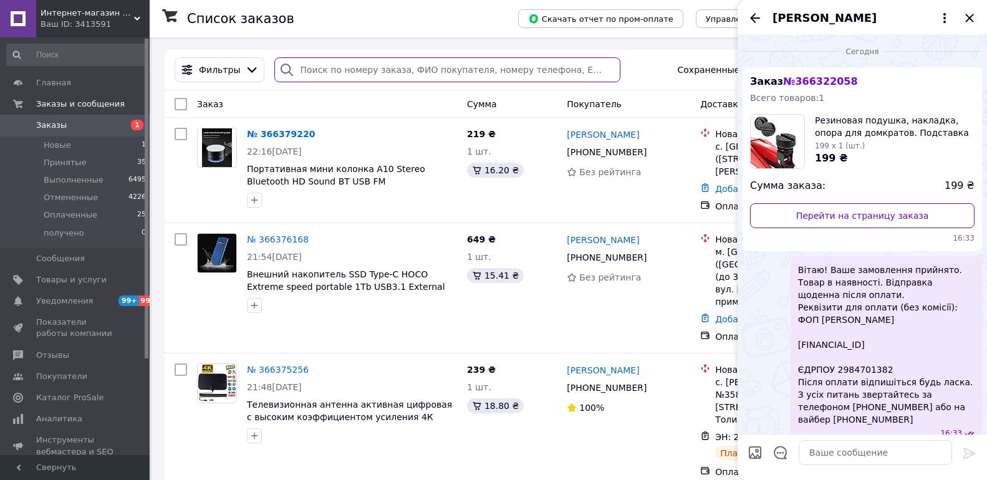
click at [331, 57] on input "search" at bounding box center [447, 69] width 346 height 25
type input "дичка"
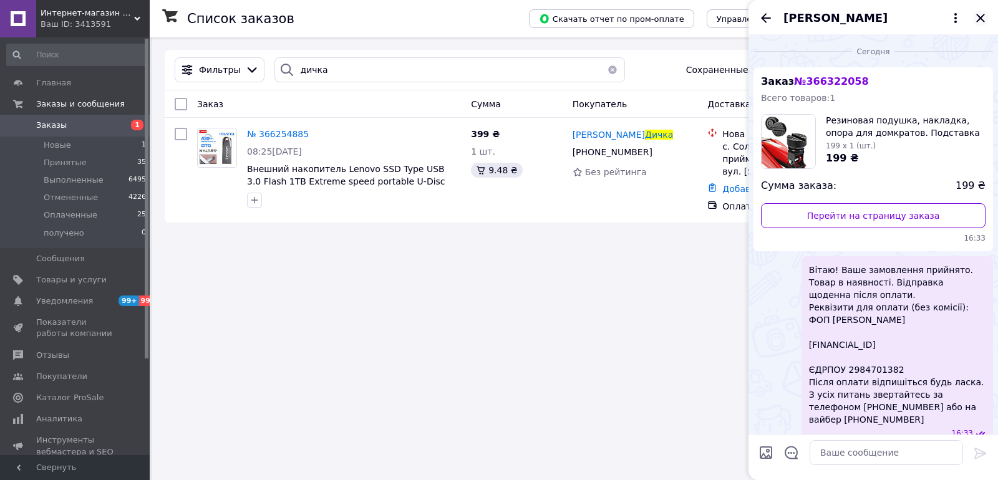
click at [976, 14] on icon "Закрыть" at bounding box center [980, 18] width 15 height 15
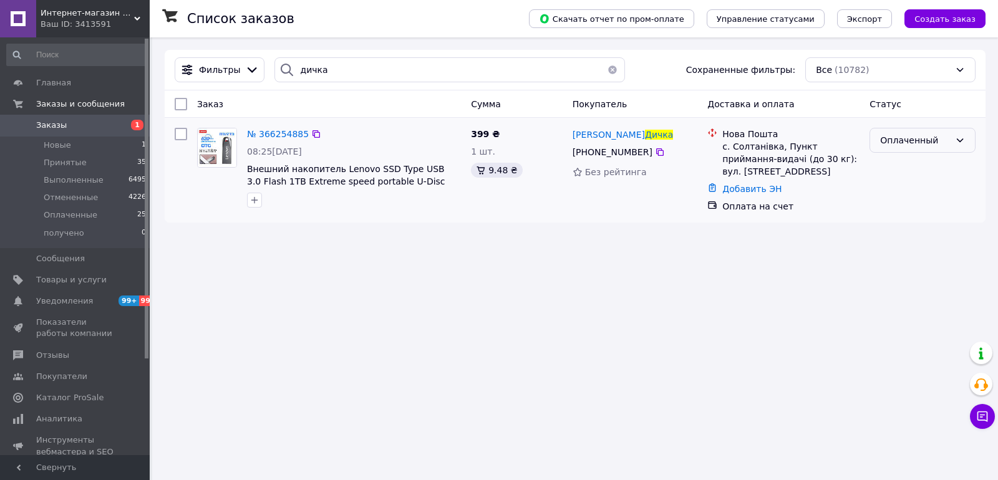
click at [910, 148] on div "Оплаченный" at bounding box center [923, 140] width 106 height 25
click at [278, 135] on span "№ 366254885" at bounding box center [278, 134] width 62 height 10
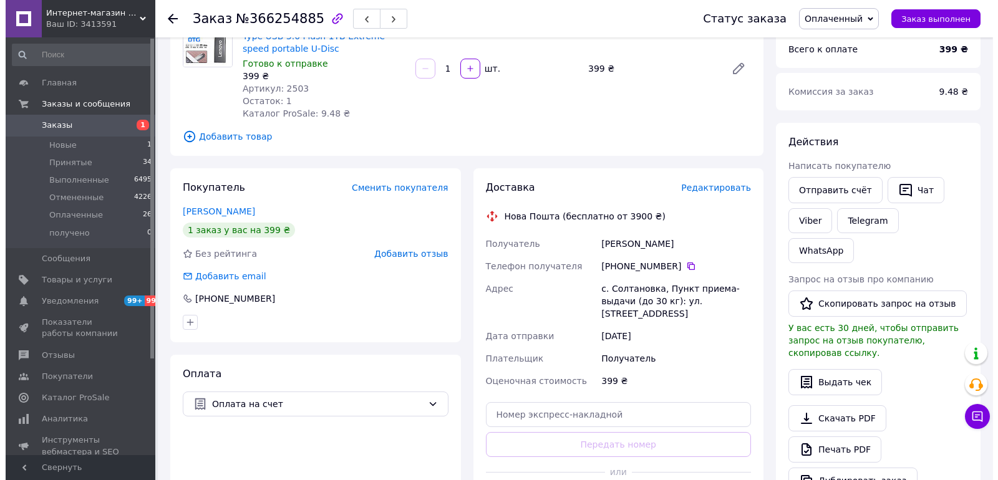
scroll to position [125, 0]
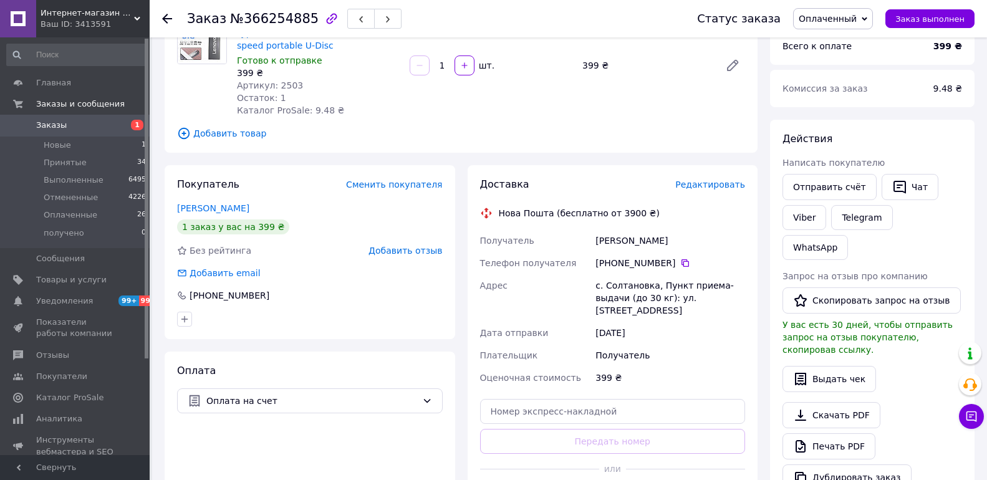
click at [715, 185] on span "Редактировать" at bounding box center [711, 185] width 70 height 10
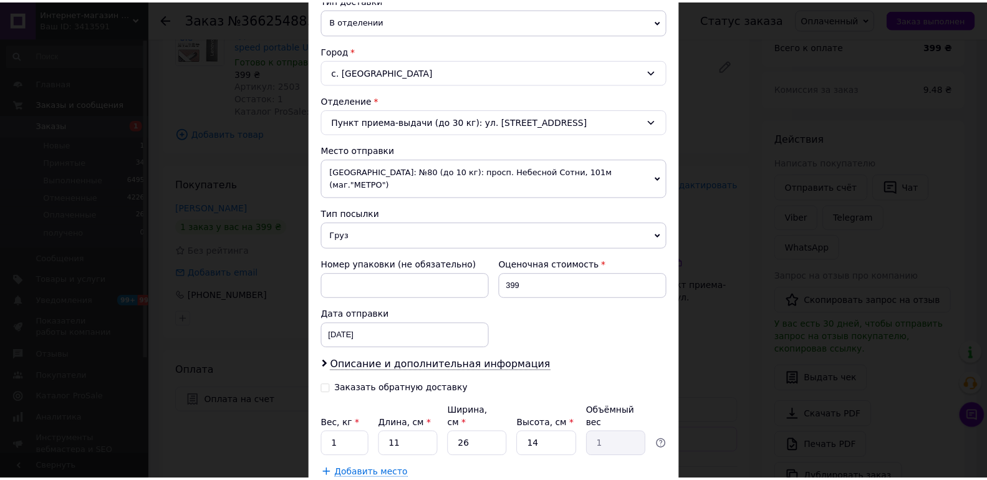
scroll to position [371, 0]
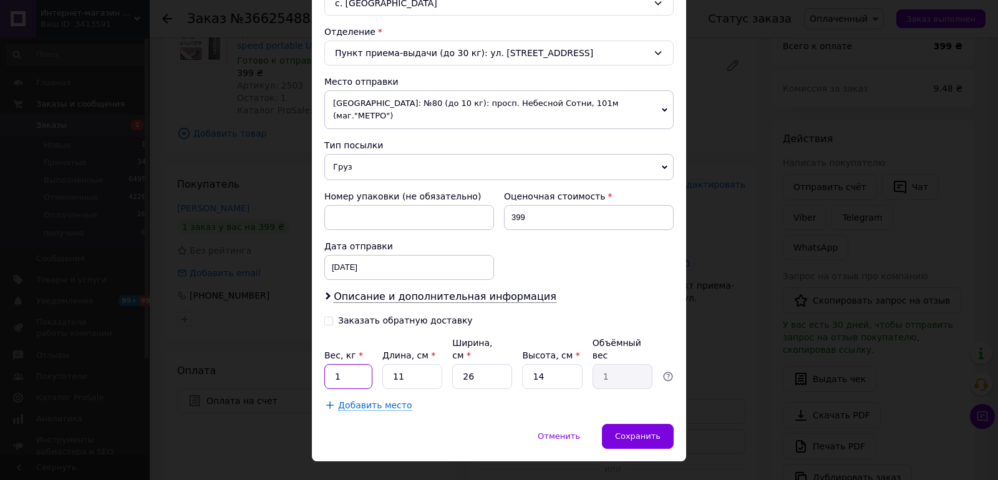
click at [349, 364] on input "1" at bounding box center [348, 376] width 48 height 25
type input "0.190"
click at [470, 364] on input "26" at bounding box center [482, 376] width 60 height 25
type input "6"
type input "0.23"
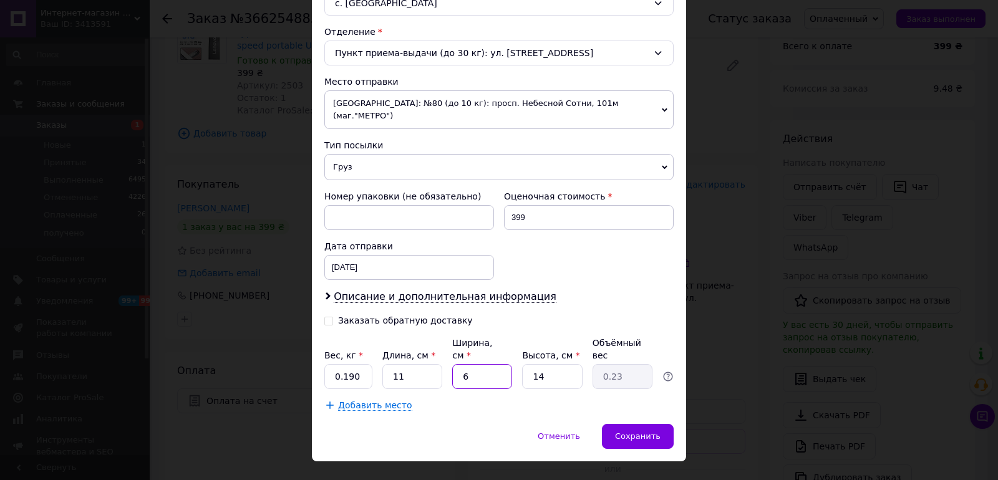
type input "6"
click at [639, 432] on span "Сохранить" at bounding box center [638, 436] width 46 height 9
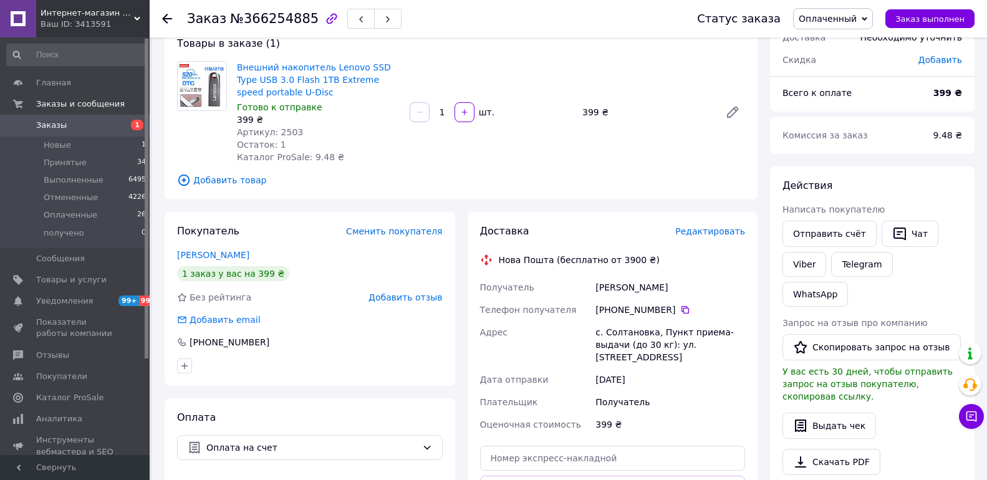
scroll to position [187, 0]
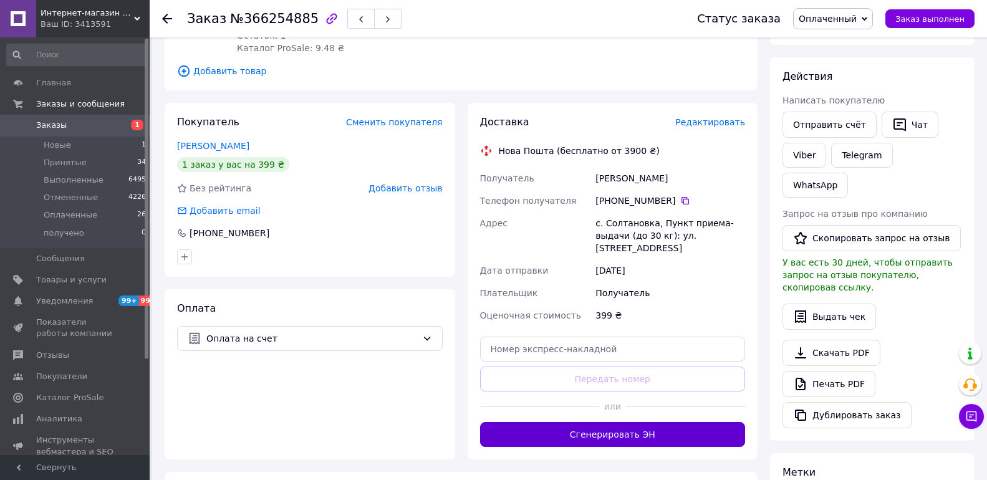
click at [578, 422] on button "Сгенерировать ЭН" at bounding box center [613, 434] width 266 height 25
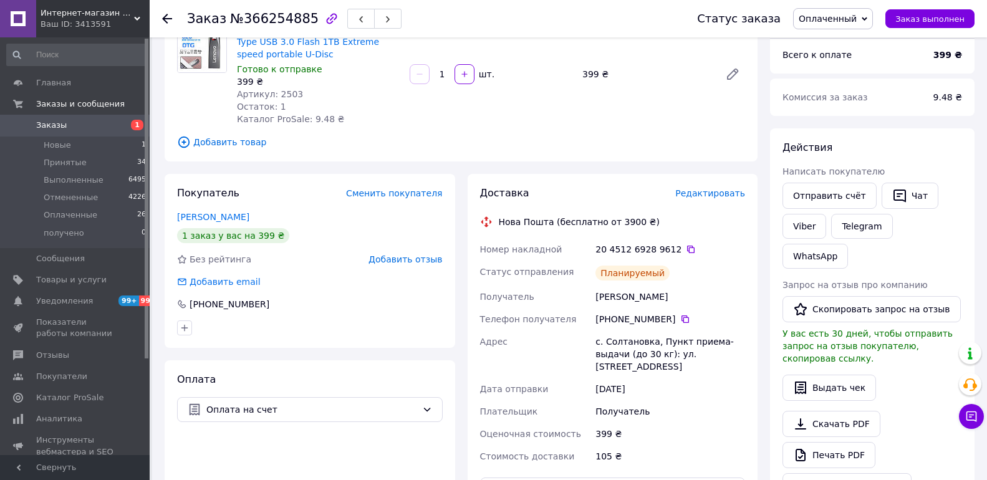
scroll to position [0, 0]
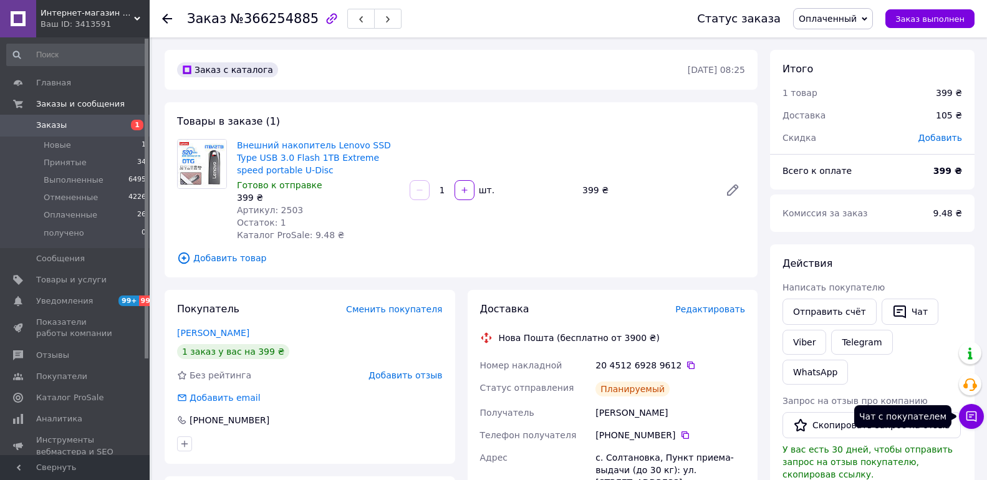
click at [972, 419] on icon at bounding box center [972, 416] width 12 height 12
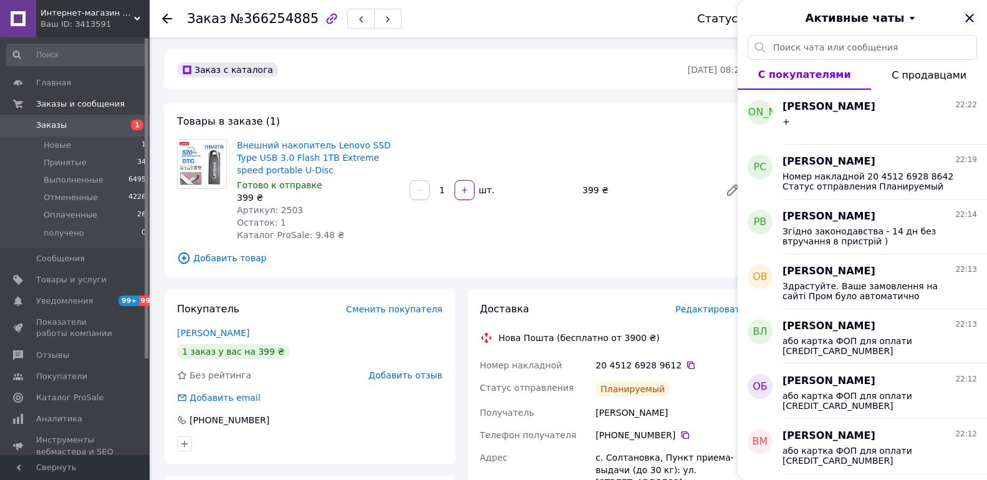
click at [967, 19] on icon "Закрыть" at bounding box center [970, 18] width 15 height 15
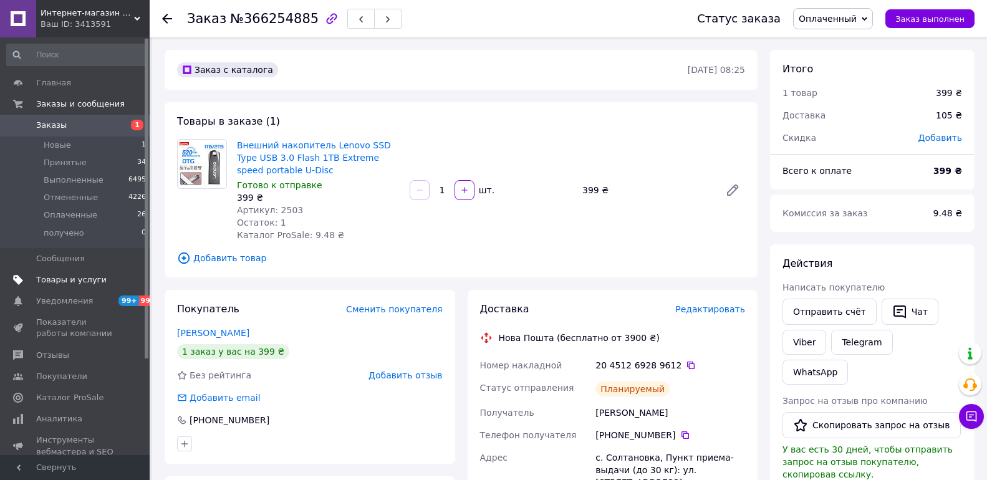
click at [64, 281] on span "Товары и услуги" at bounding box center [71, 279] width 70 height 11
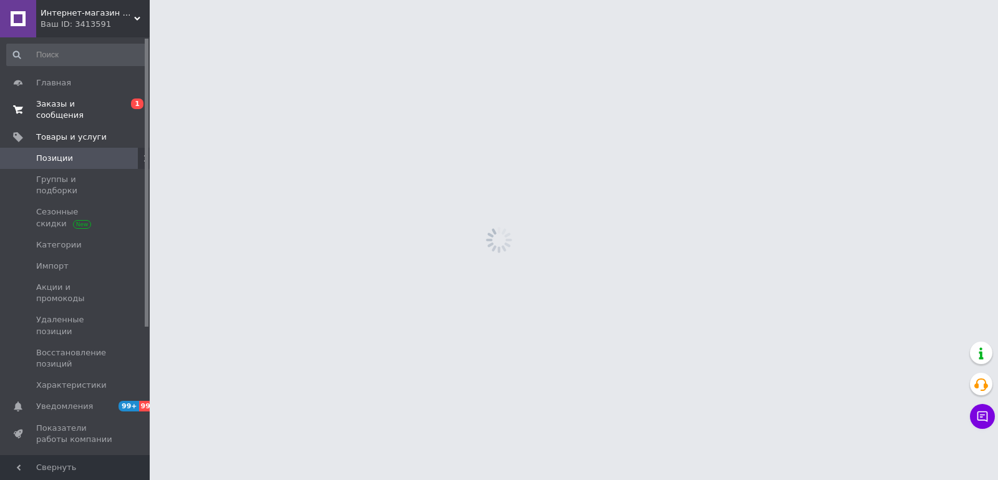
click at [73, 106] on span "Заказы и сообщения" at bounding box center [75, 110] width 79 height 22
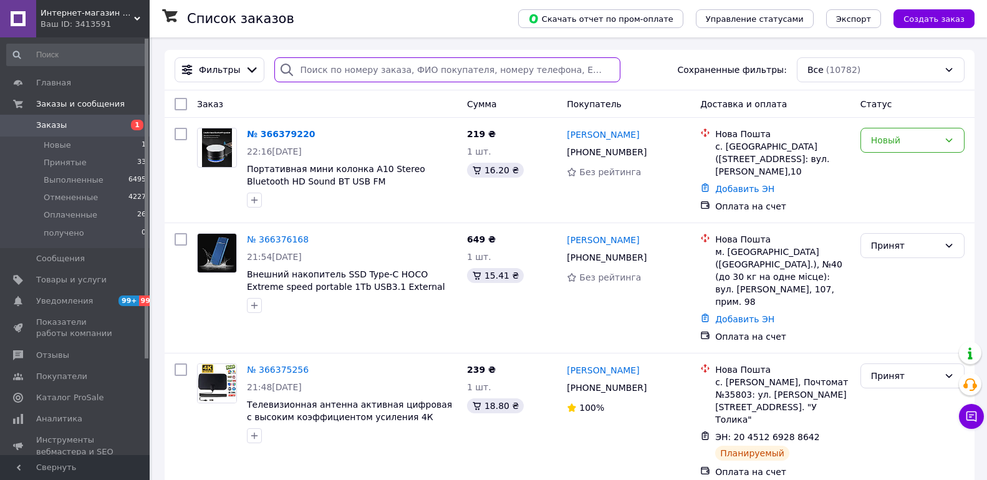
click at [318, 69] on input "search" at bounding box center [447, 69] width 346 height 25
type input "швец"
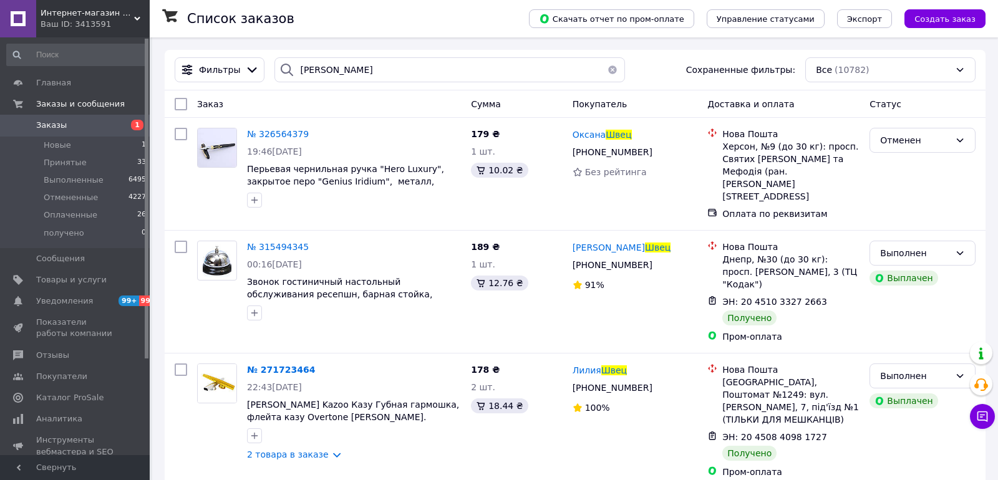
click at [108, 116] on link "Заказы 1" at bounding box center [76, 125] width 153 height 21
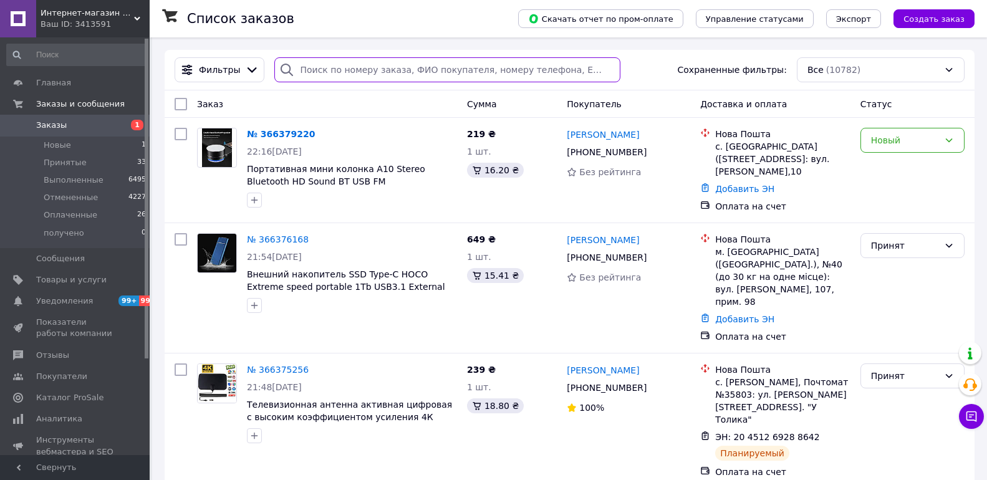
click at [308, 71] on input "search" at bounding box center [447, 69] width 346 height 25
type input "салогуб"
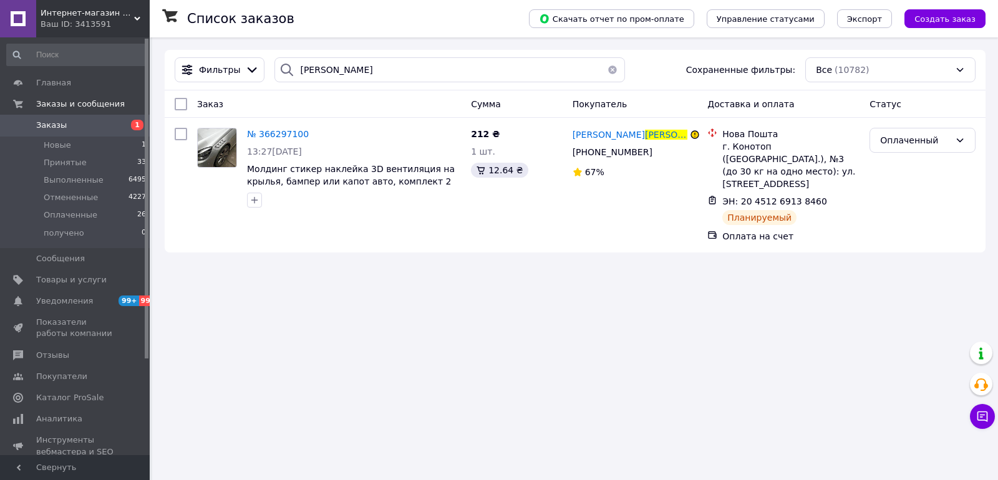
click at [104, 122] on span "Заказы" at bounding box center [75, 125] width 79 height 11
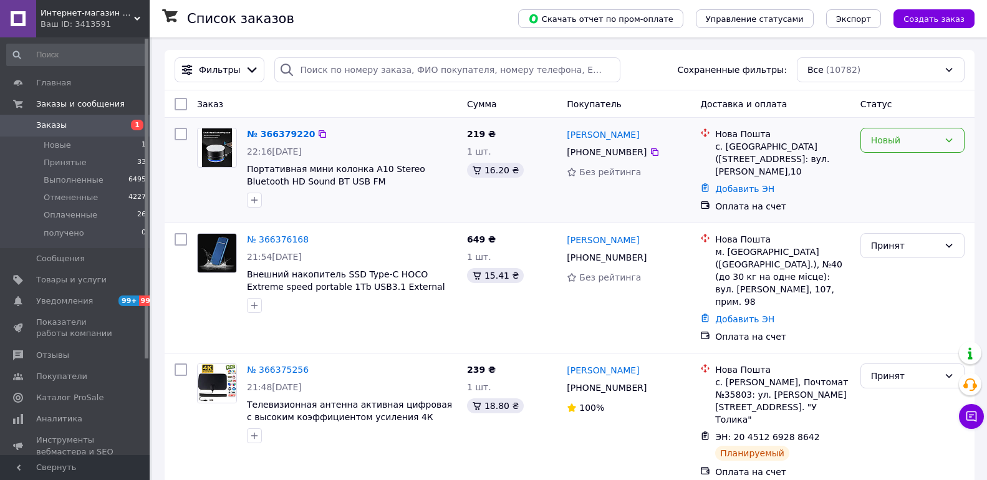
click at [929, 145] on div "Новый" at bounding box center [905, 140] width 68 height 14
drag, startPoint x: 899, startPoint y: 168, endPoint x: 862, endPoint y: 208, distance: 53.8
click at [899, 168] on li "Принят" at bounding box center [912, 168] width 103 height 22
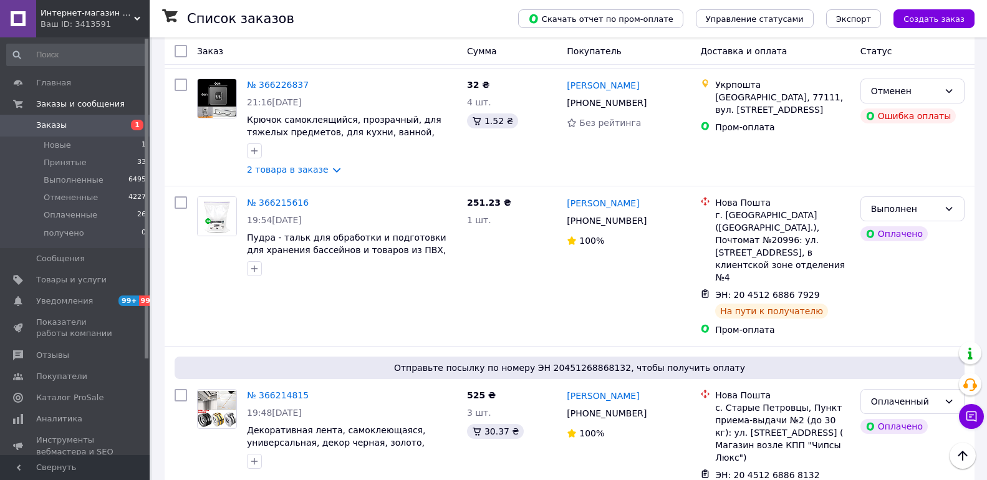
scroll to position [4616, 0]
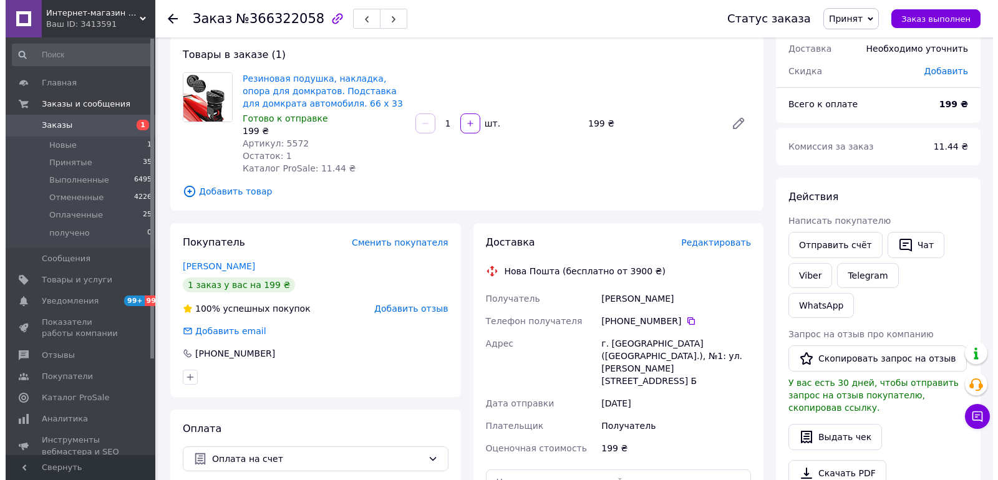
scroll to position [62, 0]
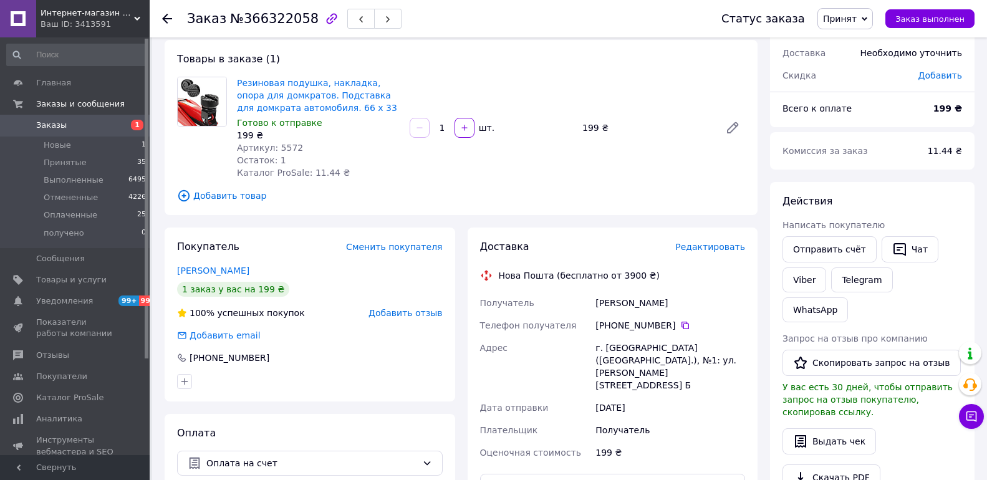
click at [843, 23] on span "Принят" at bounding box center [840, 19] width 34 height 10
click at [848, 75] on li "Оплаченный" at bounding box center [851, 81] width 66 height 19
click at [702, 243] on span "Редактировать" at bounding box center [711, 247] width 70 height 10
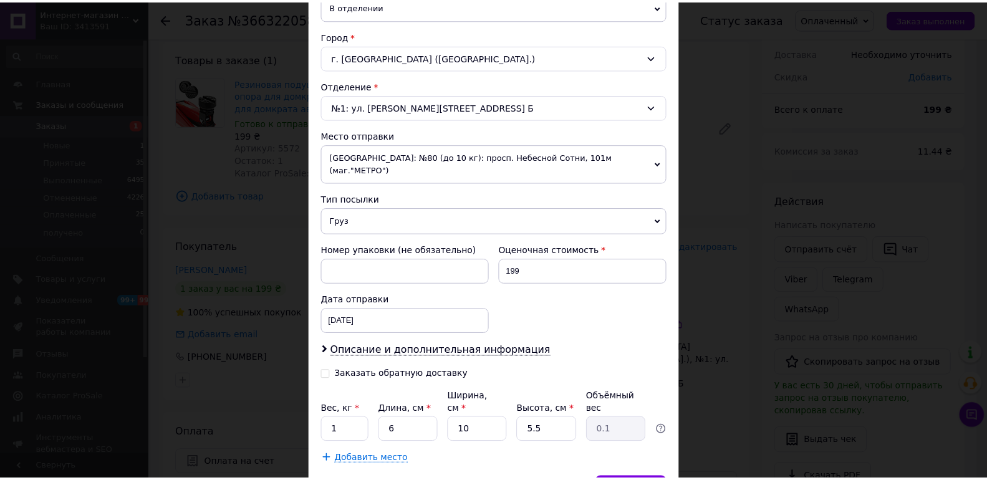
scroll to position [371, 0]
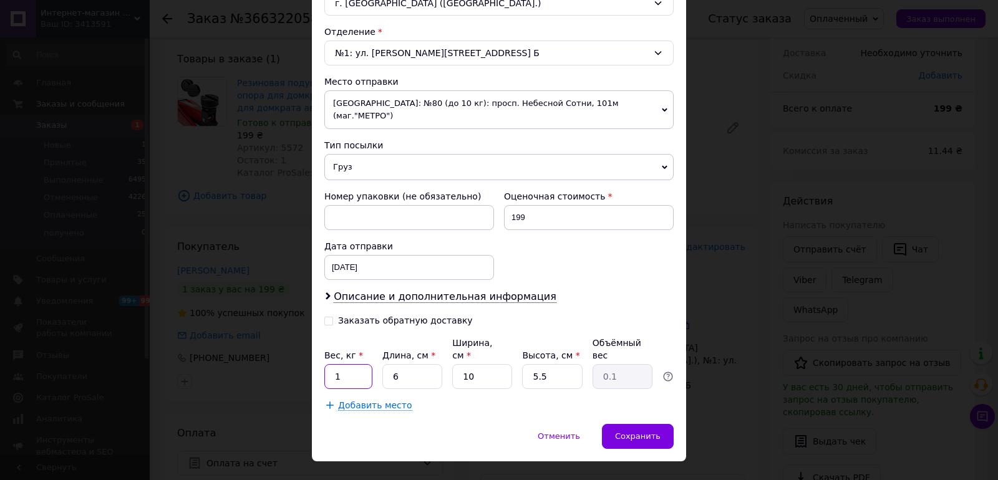
click at [346, 364] on input "1" at bounding box center [348, 376] width 48 height 25
type input "0.190"
click at [654, 432] on span "Сохранить" at bounding box center [638, 436] width 46 height 9
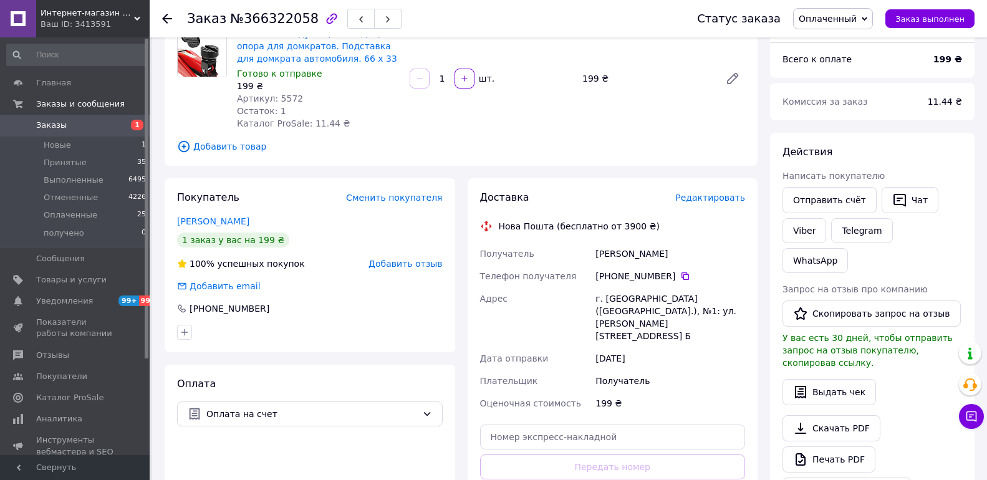
scroll to position [187, 0]
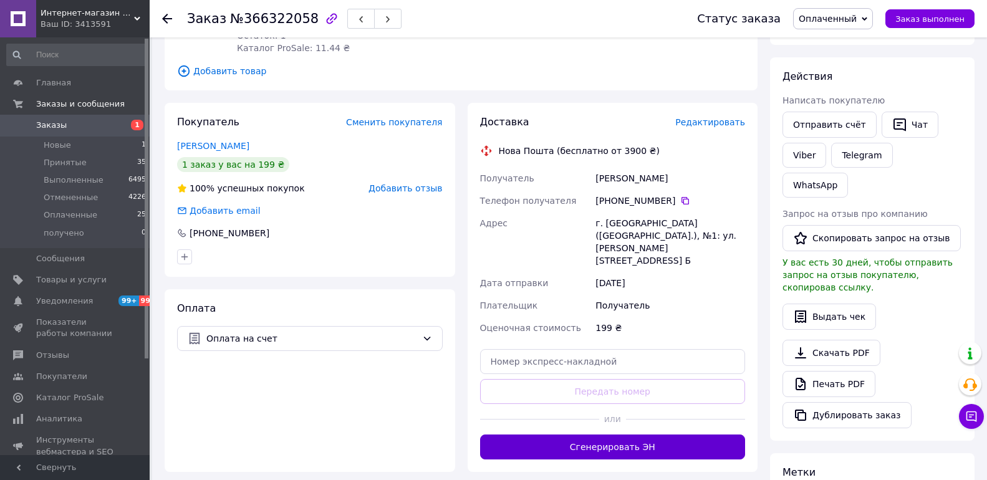
click at [623, 435] on button "Сгенерировать ЭН" at bounding box center [613, 447] width 266 height 25
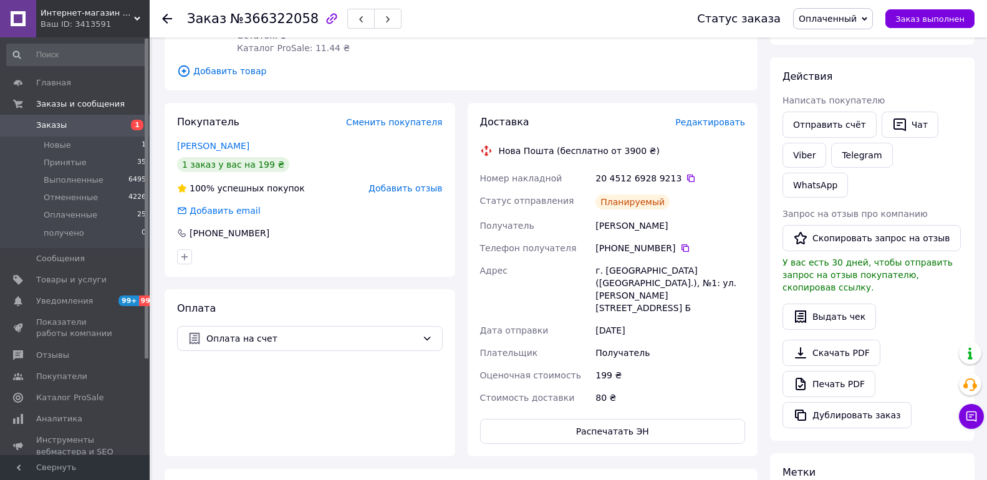
scroll to position [62, 0]
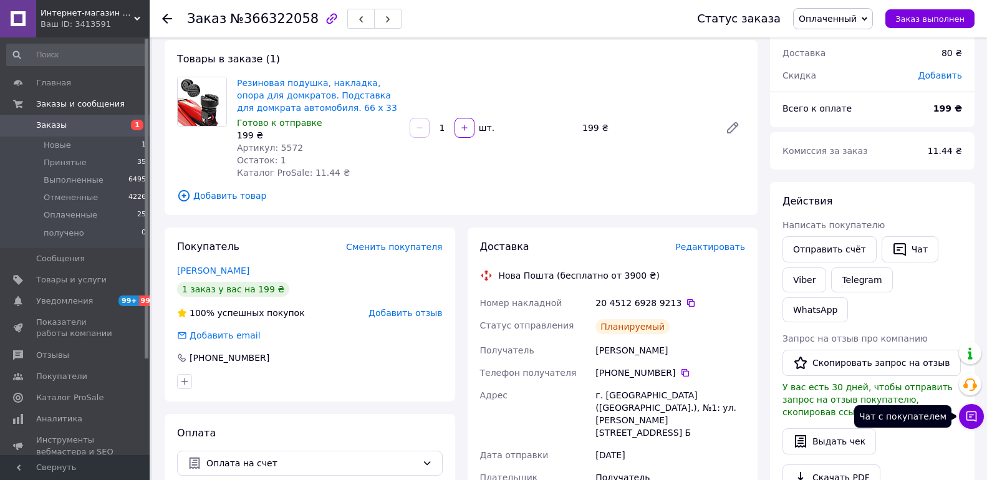
click at [970, 421] on icon at bounding box center [972, 416] width 12 height 12
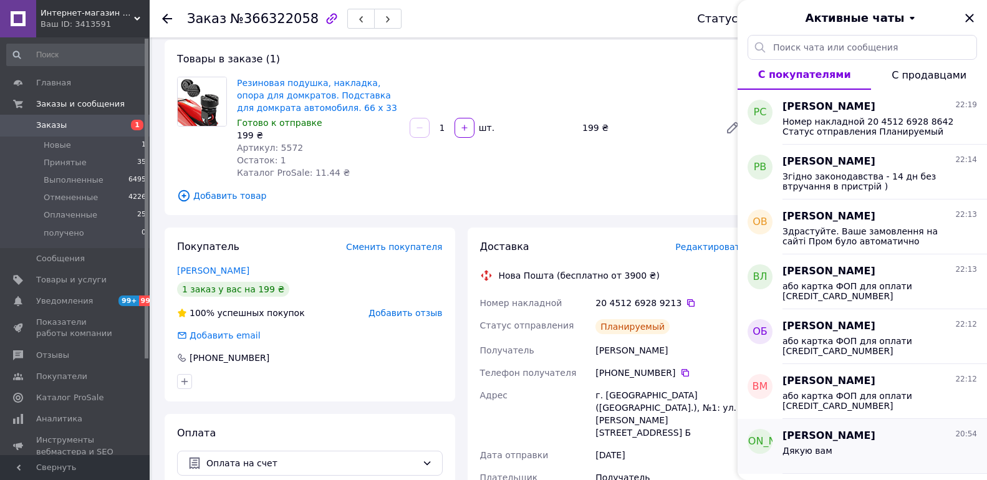
click at [833, 430] on span "Назар Шерегій" at bounding box center [829, 436] width 93 height 14
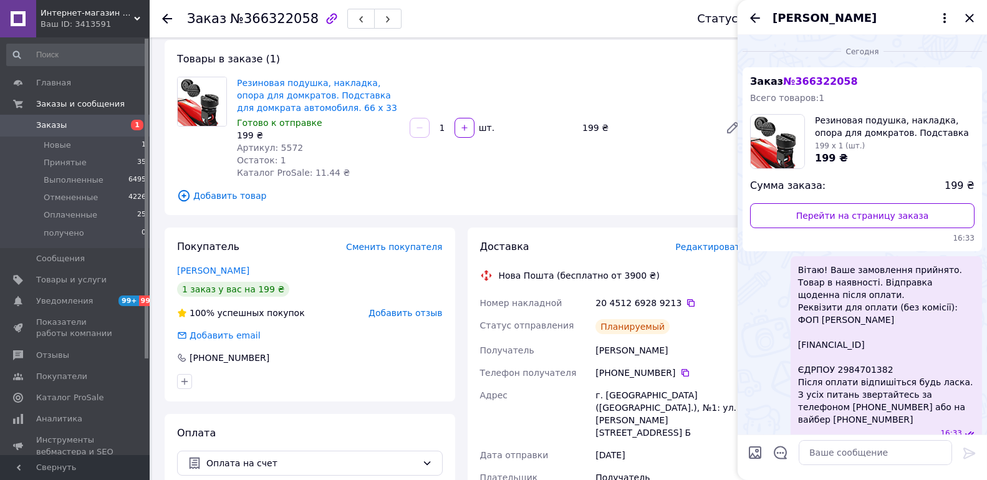
scroll to position [459, 0]
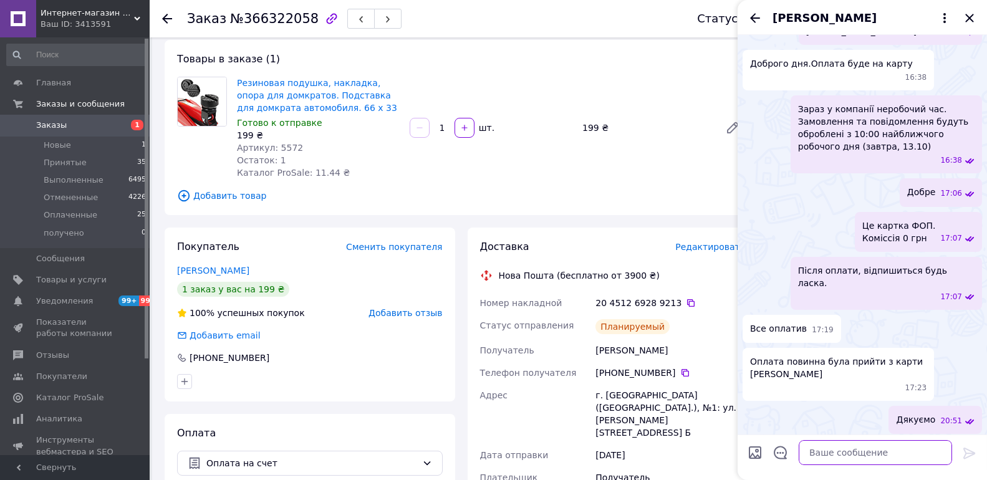
click at [829, 451] on textarea at bounding box center [875, 452] width 153 height 25
type textarea "+"
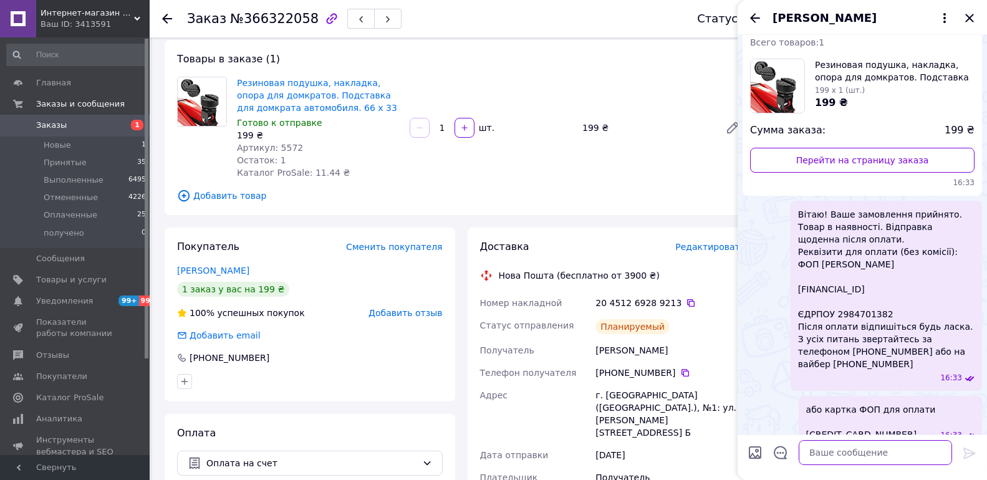
scroll to position [0, 0]
